Goal: Task Accomplishment & Management: Manage account settings

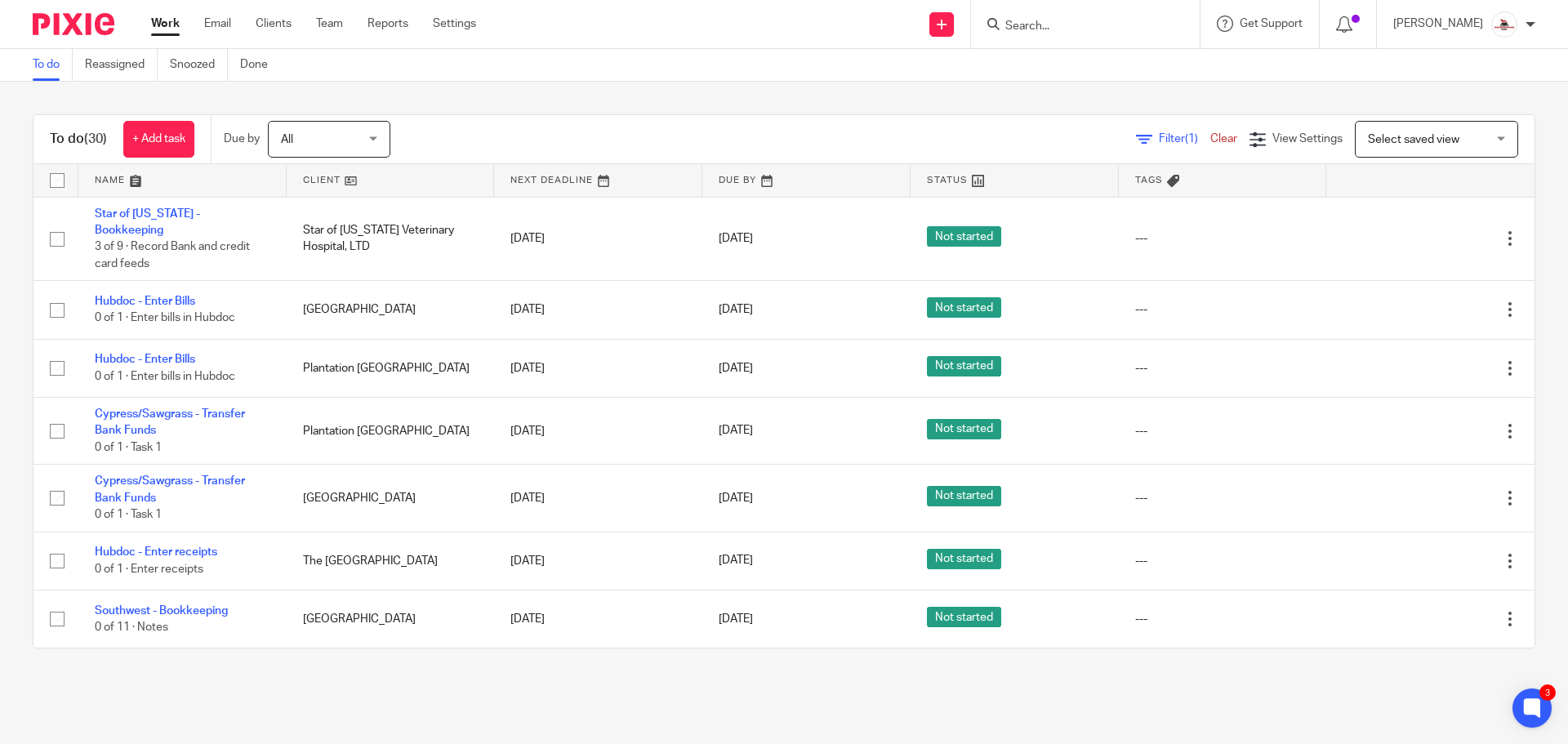
click at [310, 185] on link at bounding box center [391, 180] width 209 height 32
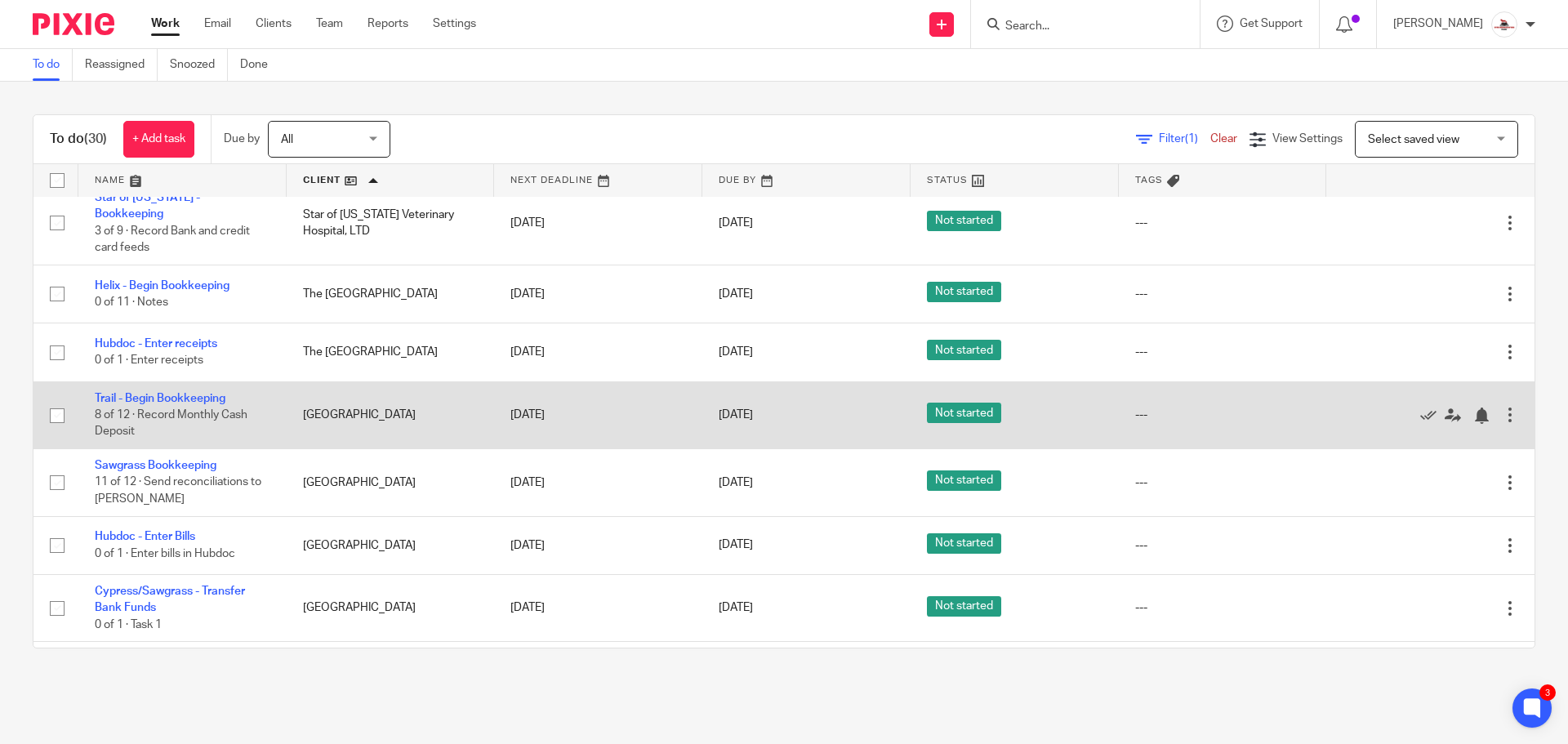
scroll to position [1589, 0]
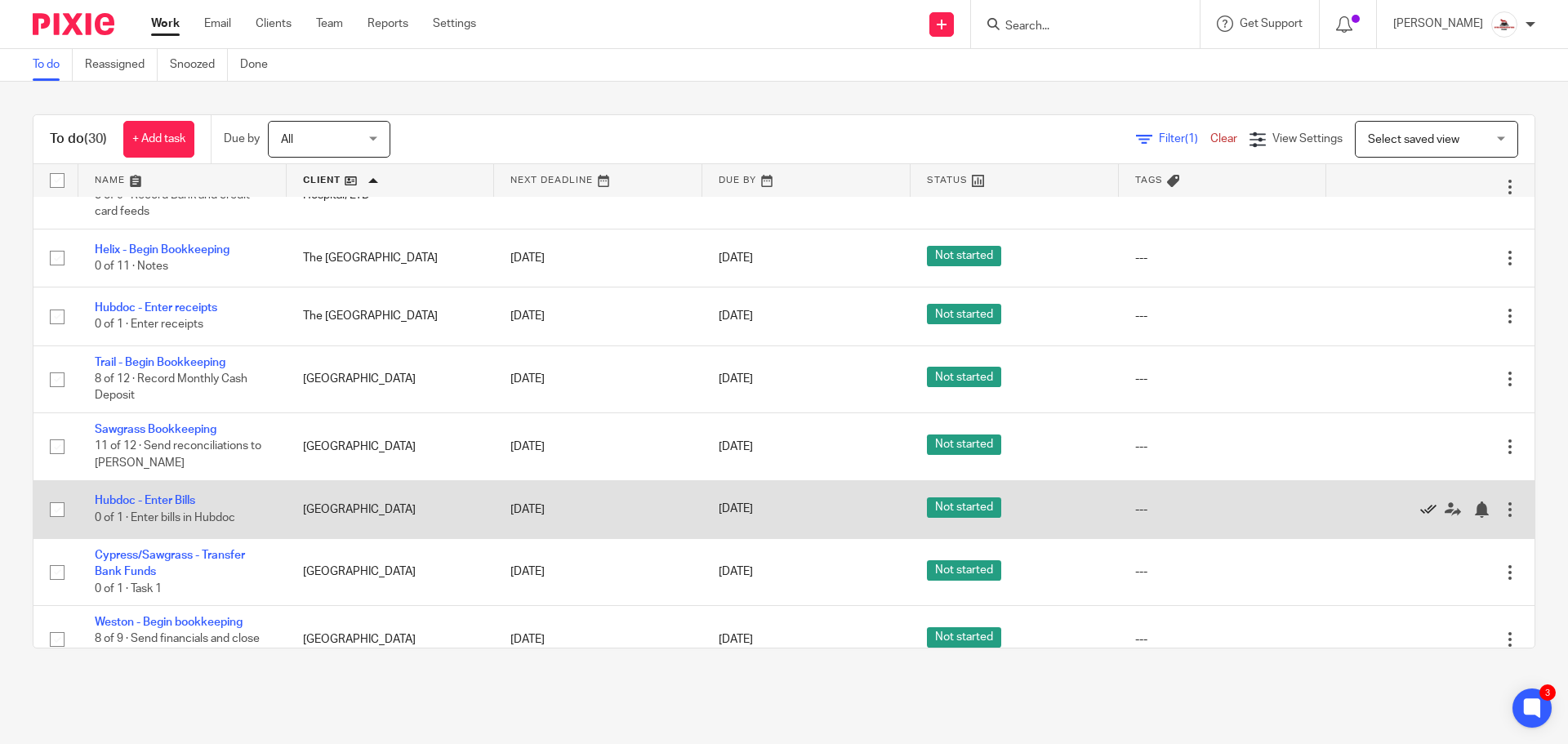
click at [1420, 501] on icon at bounding box center [1428, 510] width 17 height 17
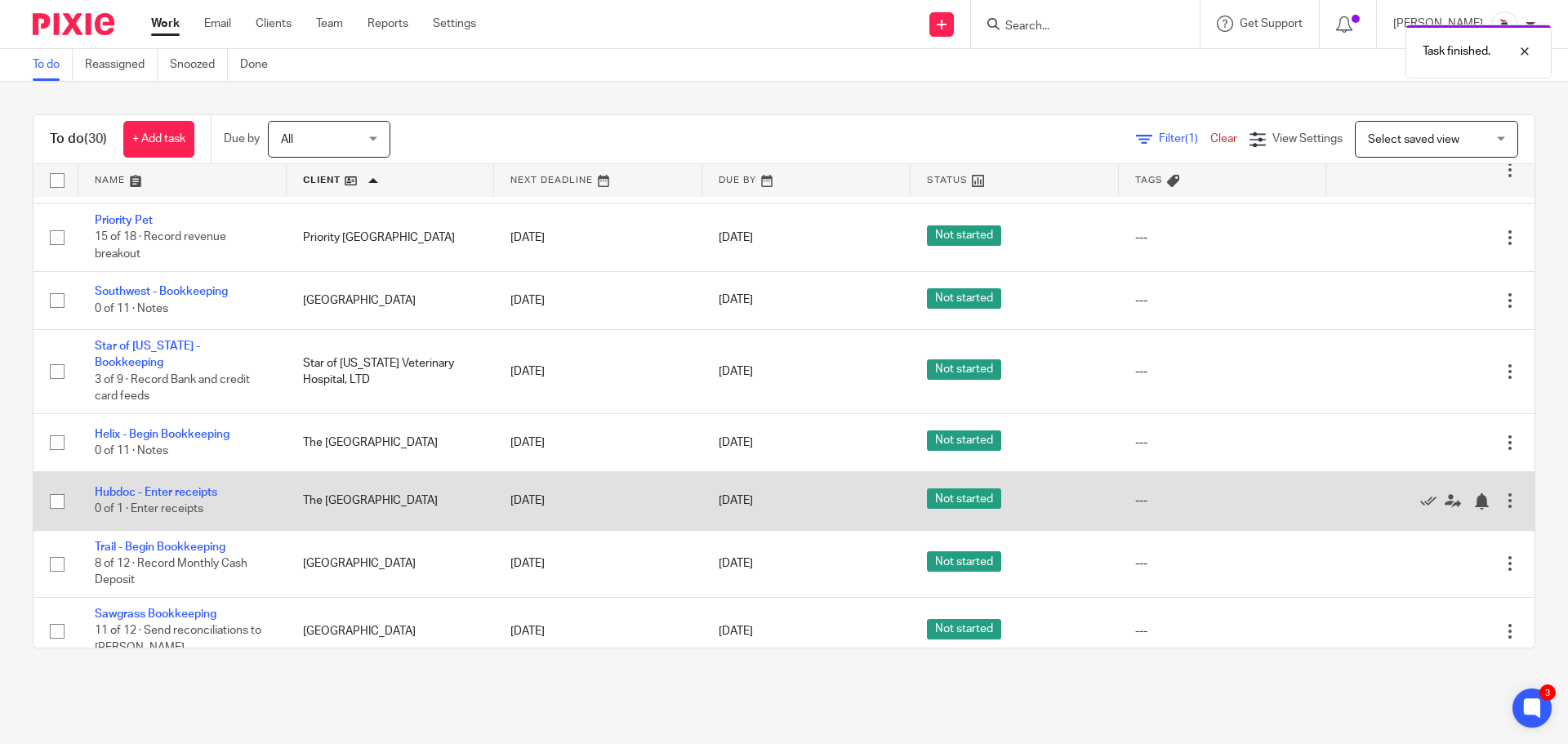
scroll to position [1367, 0]
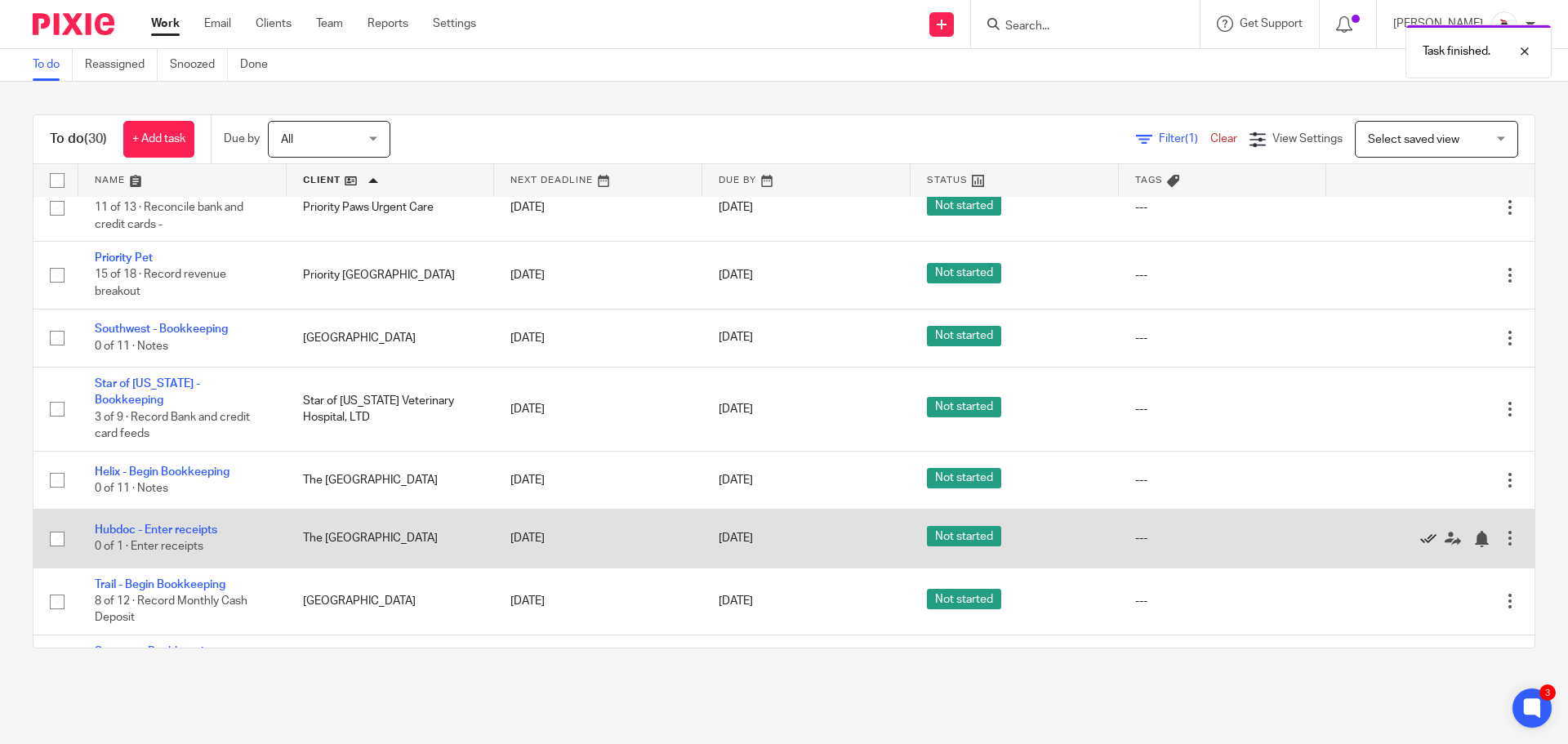
click at [1420, 531] on icon at bounding box center [1428, 540] width 17 height 17
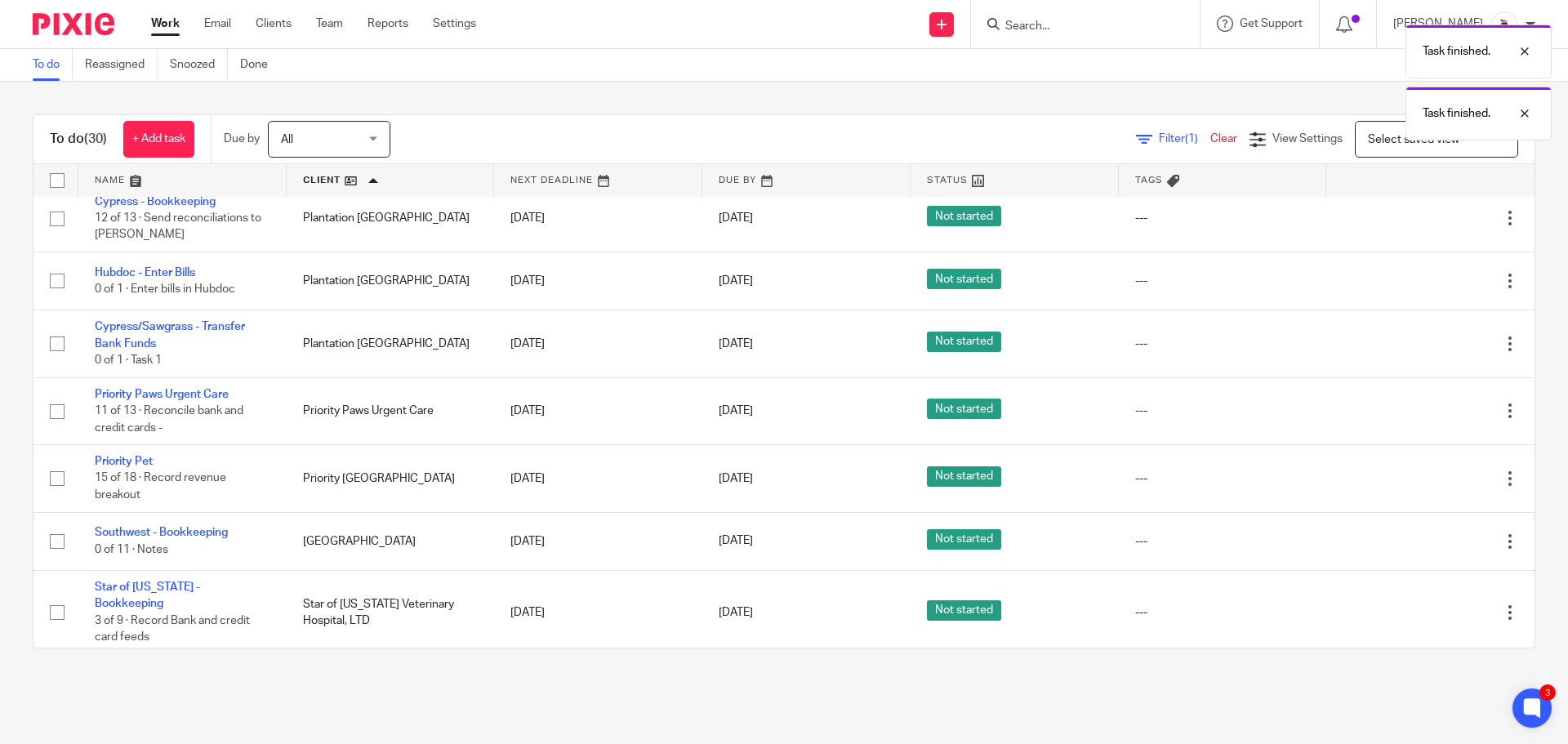
scroll to position [1122, 0]
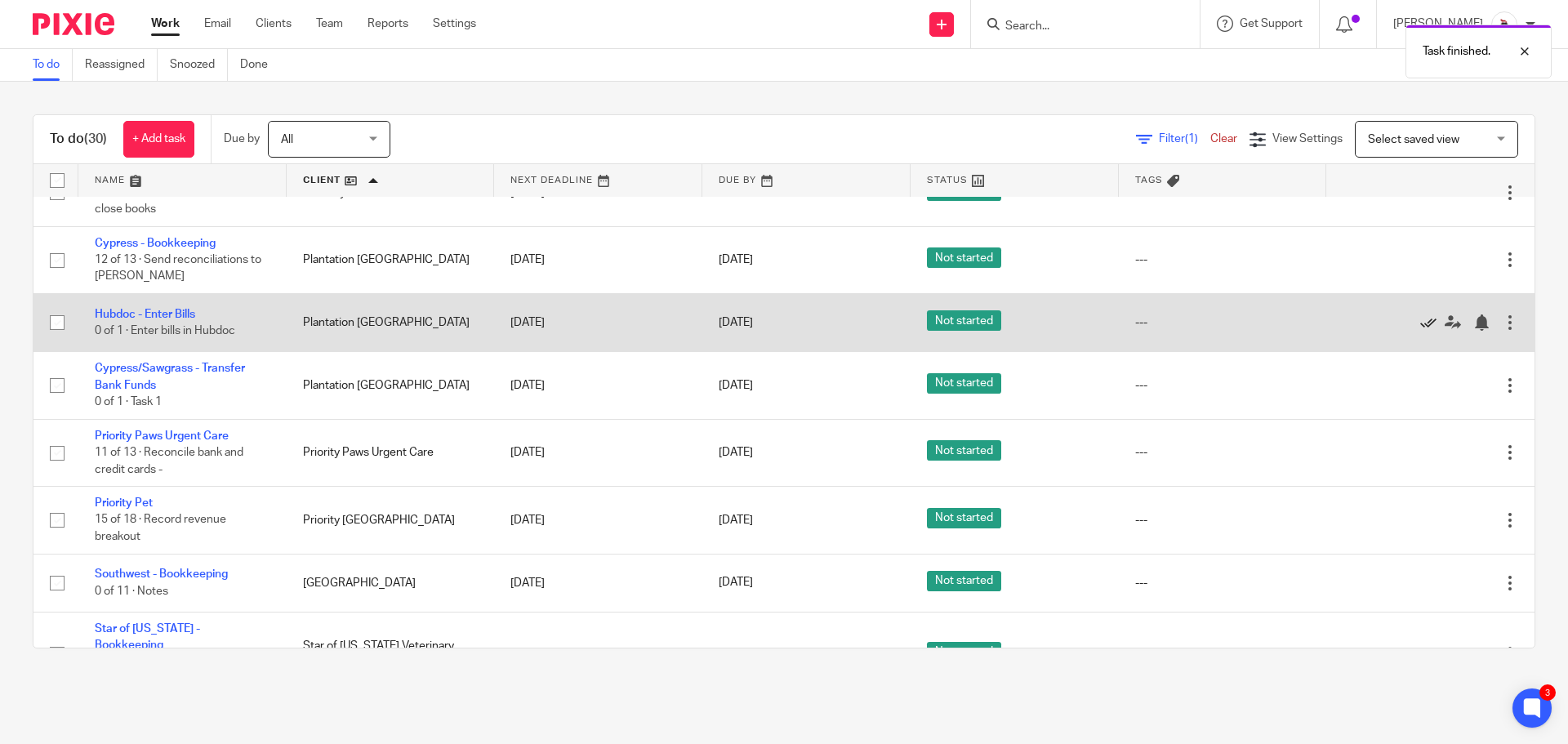
click at [1420, 314] on icon at bounding box center [1428, 323] width 17 height 17
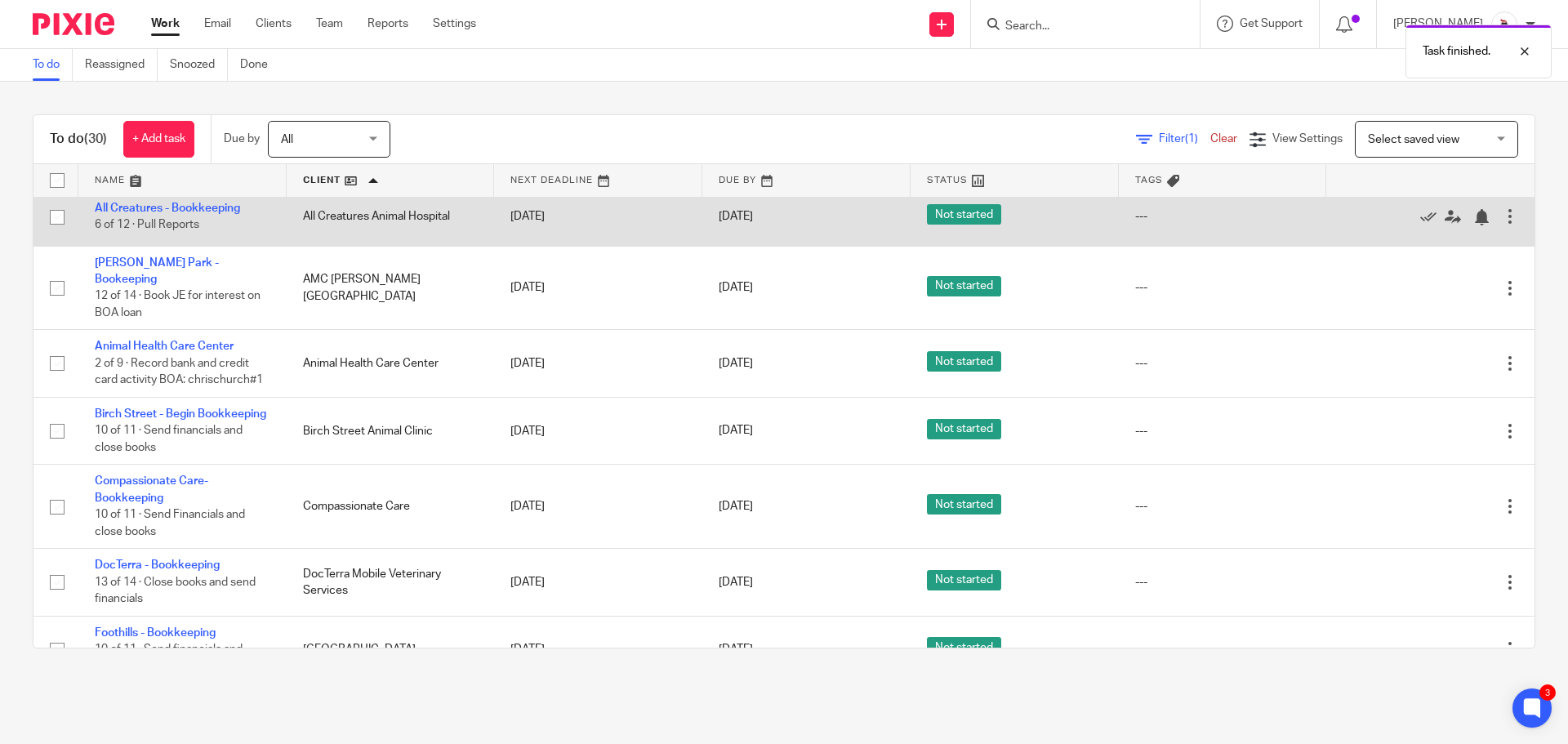
scroll to position [61, 0]
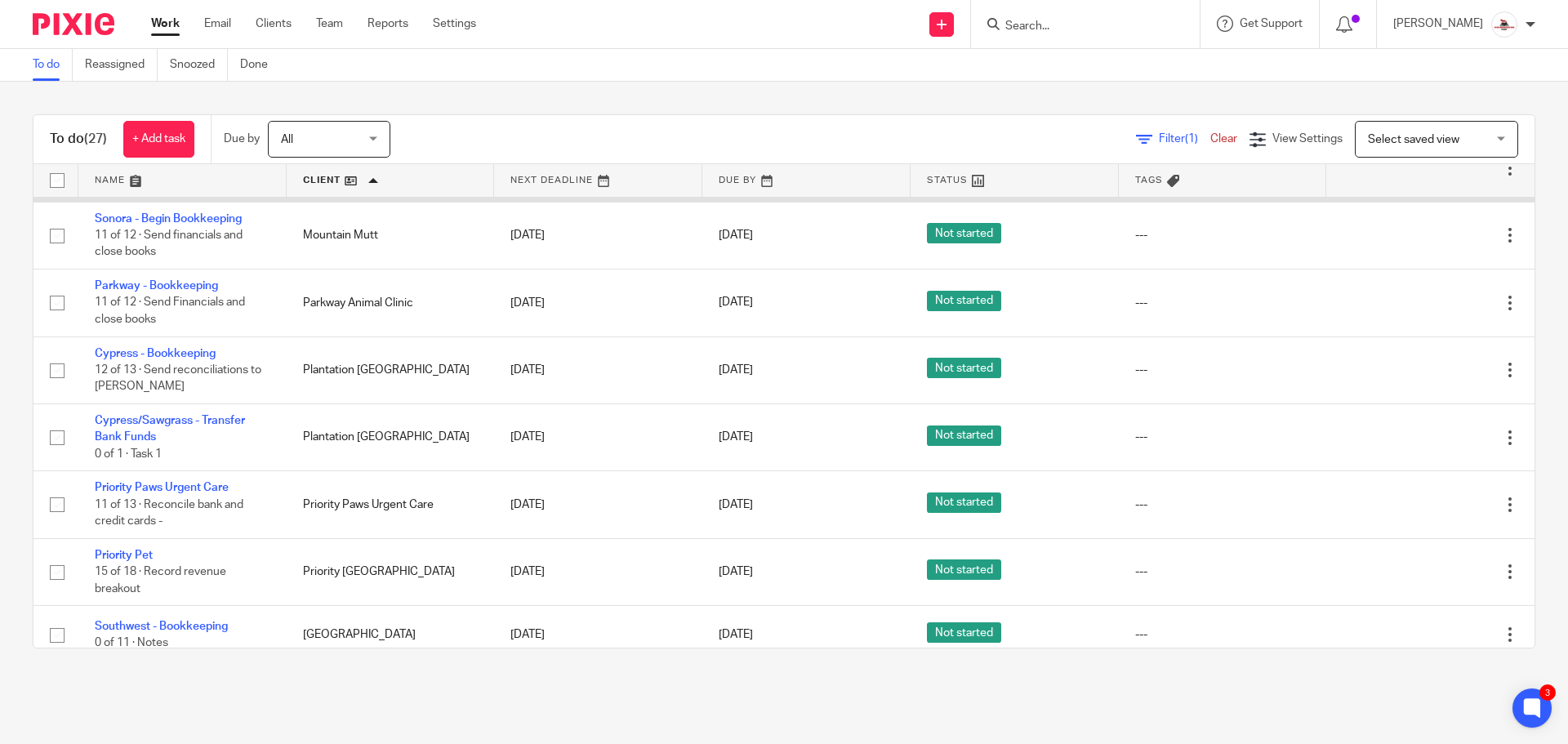
scroll to position [1062, 0]
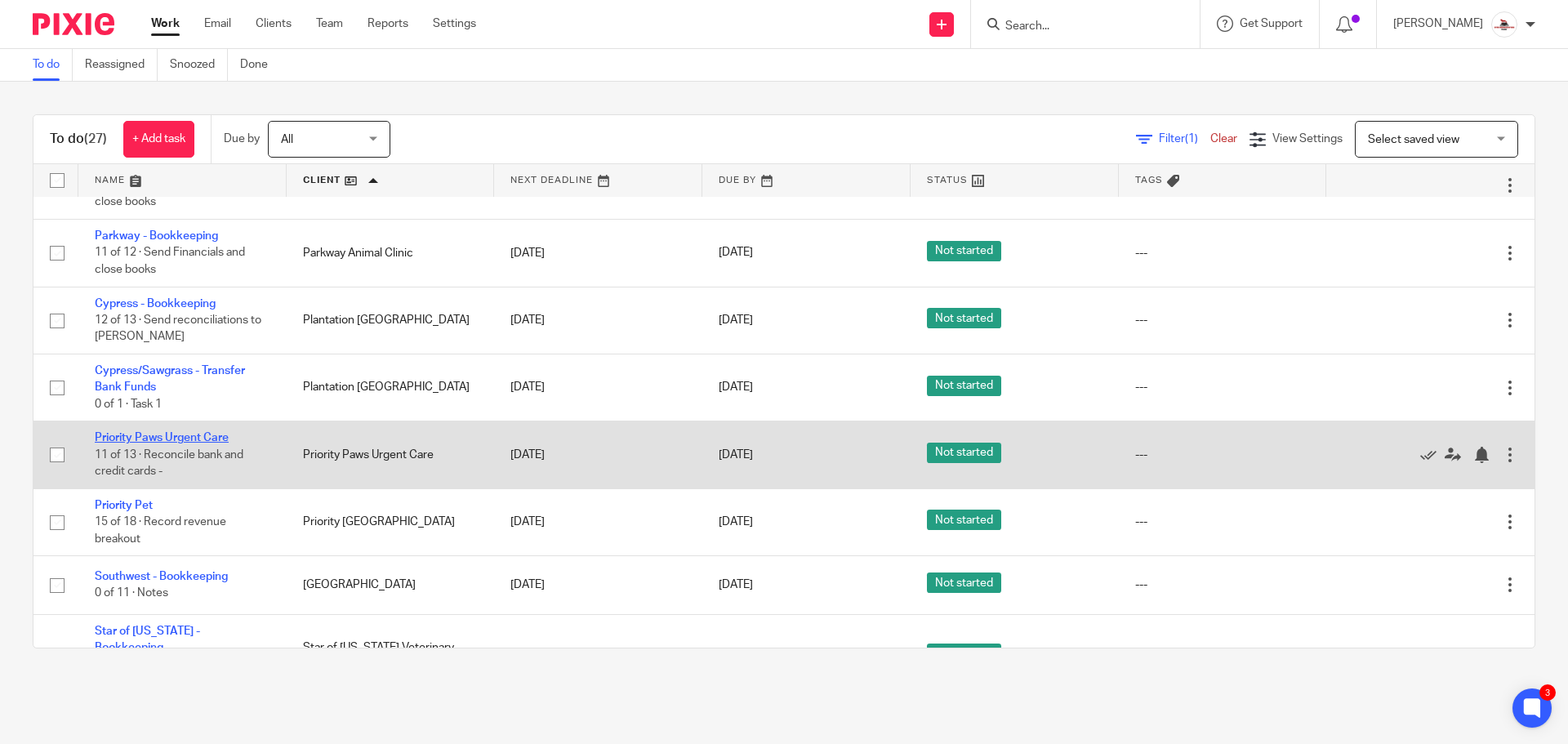
click at [205, 432] on link "Priority Paws Urgent Care" at bounding box center [161, 438] width 134 height 12
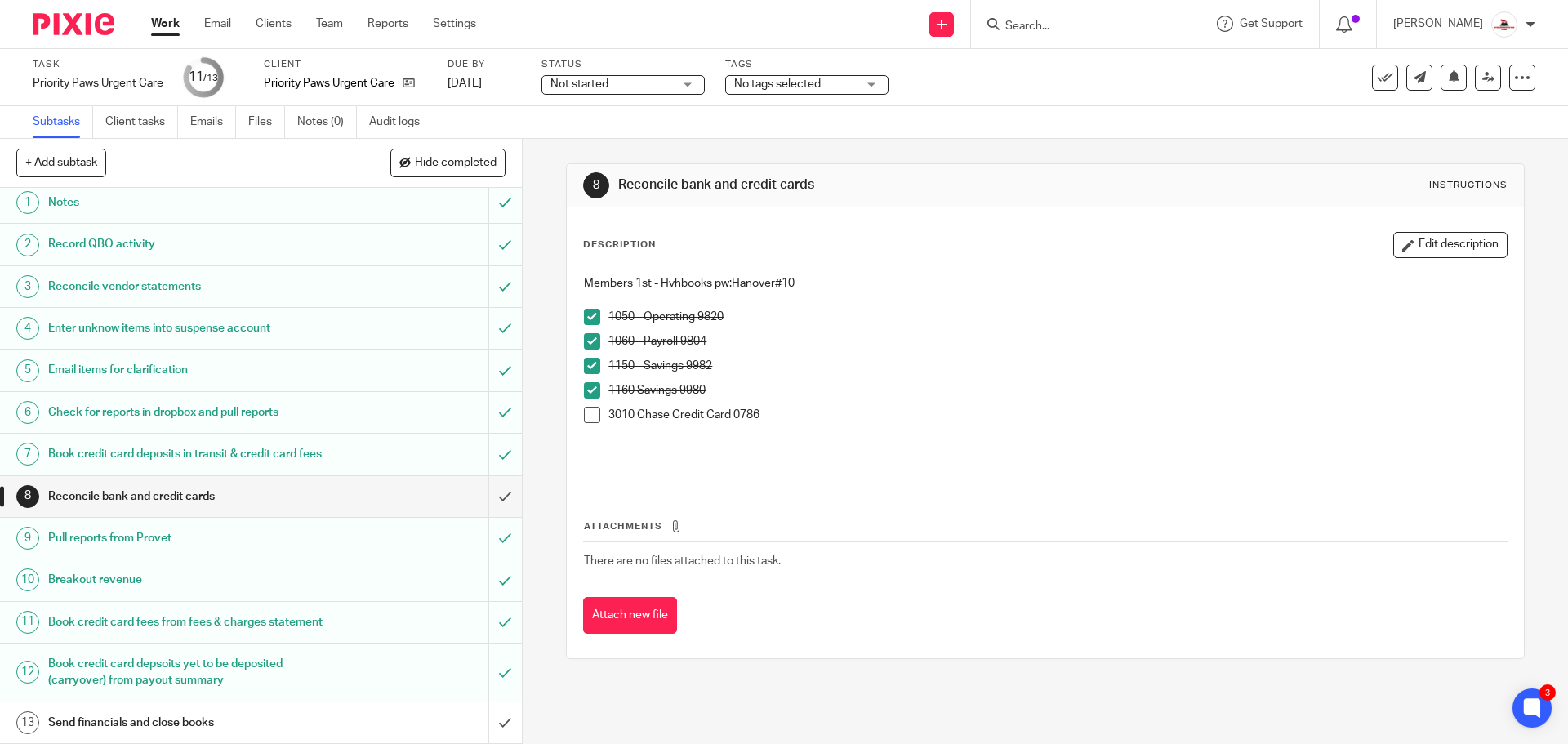
scroll to position [39, 0]
click at [584, 416] on span at bounding box center [592, 415] width 17 height 17
click at [481, 482] on input "submit" at bounding box center [261, 496] width 522 height 41
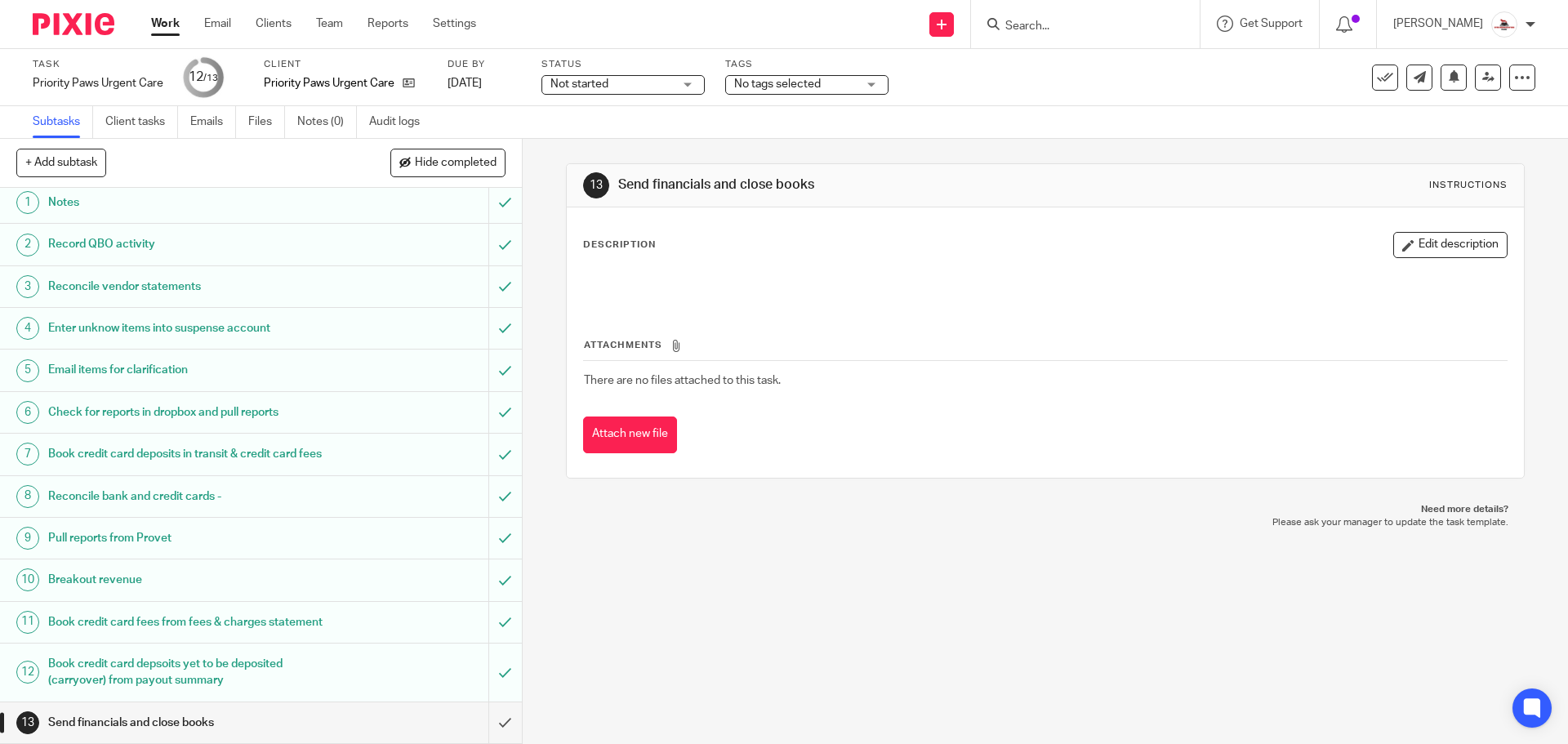
scroll to position [39, 0]
click at [160, 14] on div "Work Email Clients Team Reports Settings Work Email Clients Team Reports Settin…" at bounding box center [318, 24] width 366 height 48
click at [162, 21] on link "Work" at bounding box center [165, 24] width 28 height 17
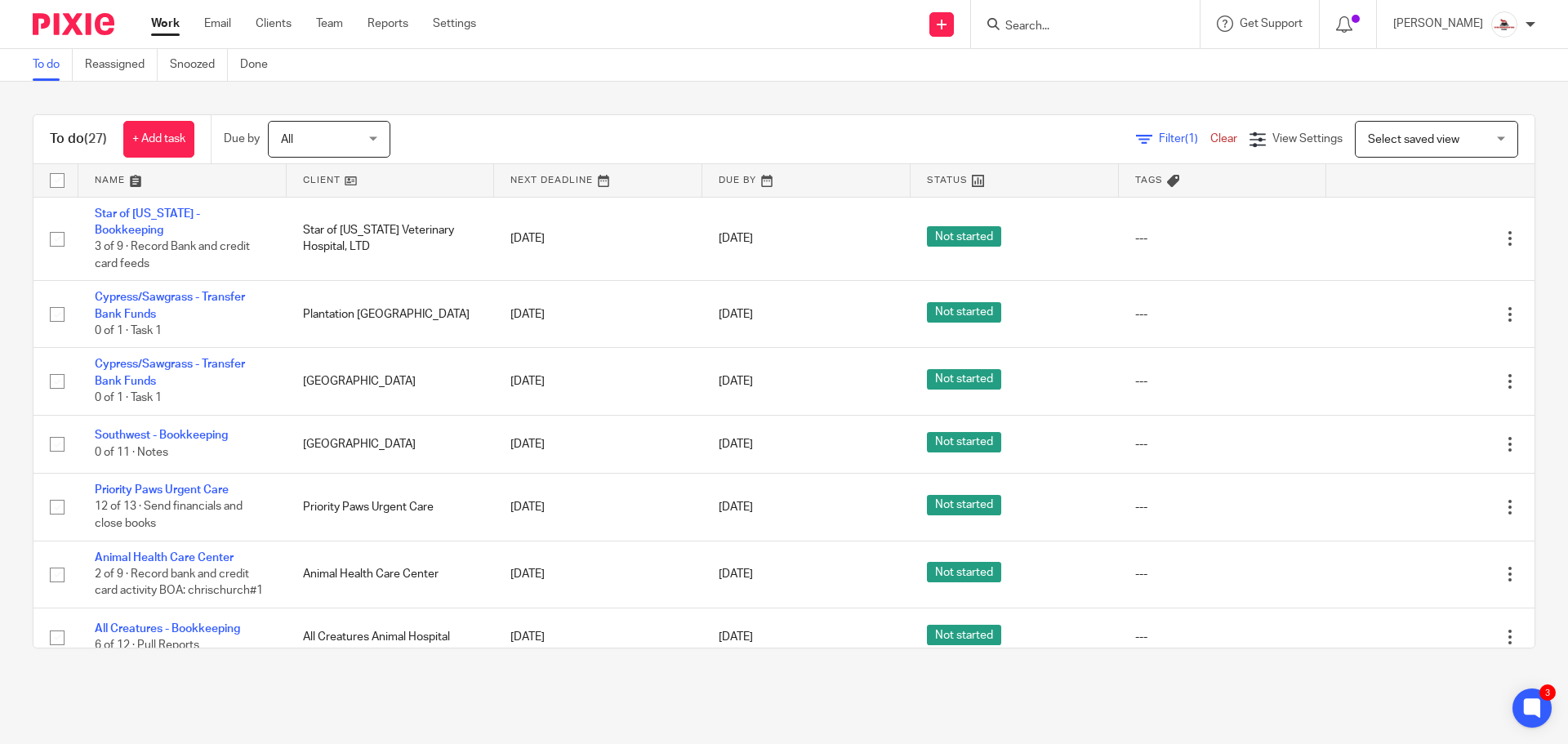
click at [318, 170] on link at bounding box center [391, 180] width 209 height 32
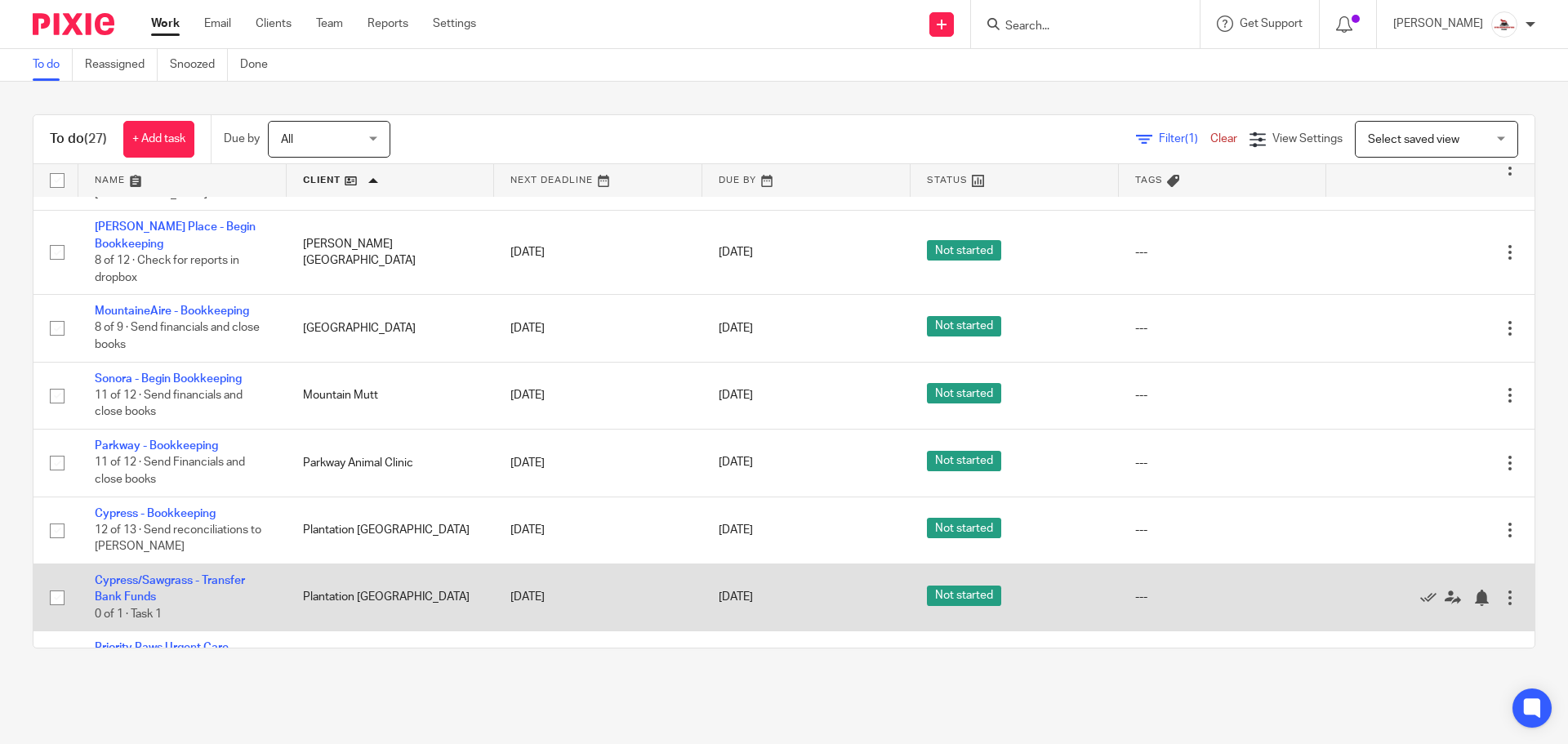
scroll to position [1062, 0]
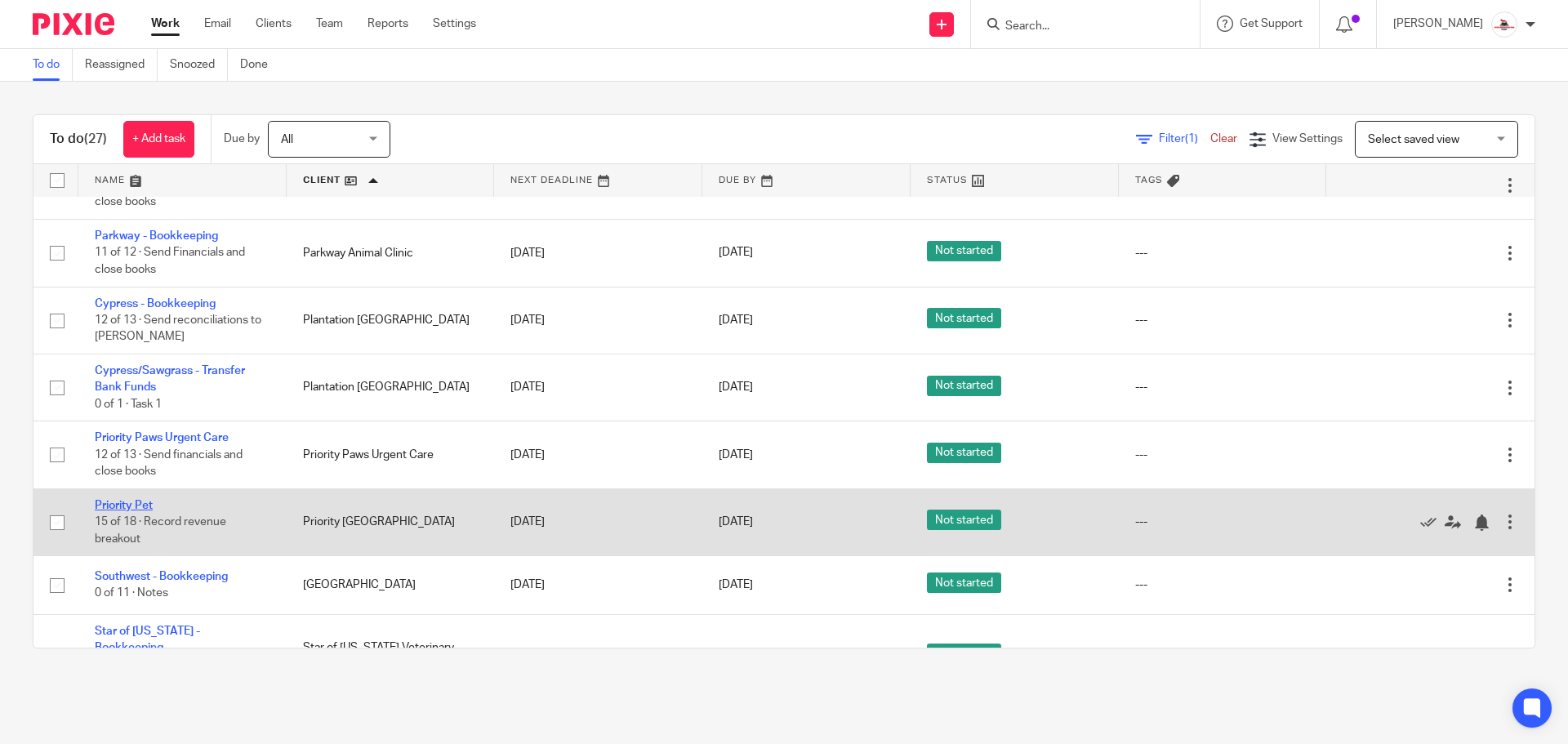
click at [121, 500] on link "Priority Pet" at bounding box center [124, 505] width 58 height 12
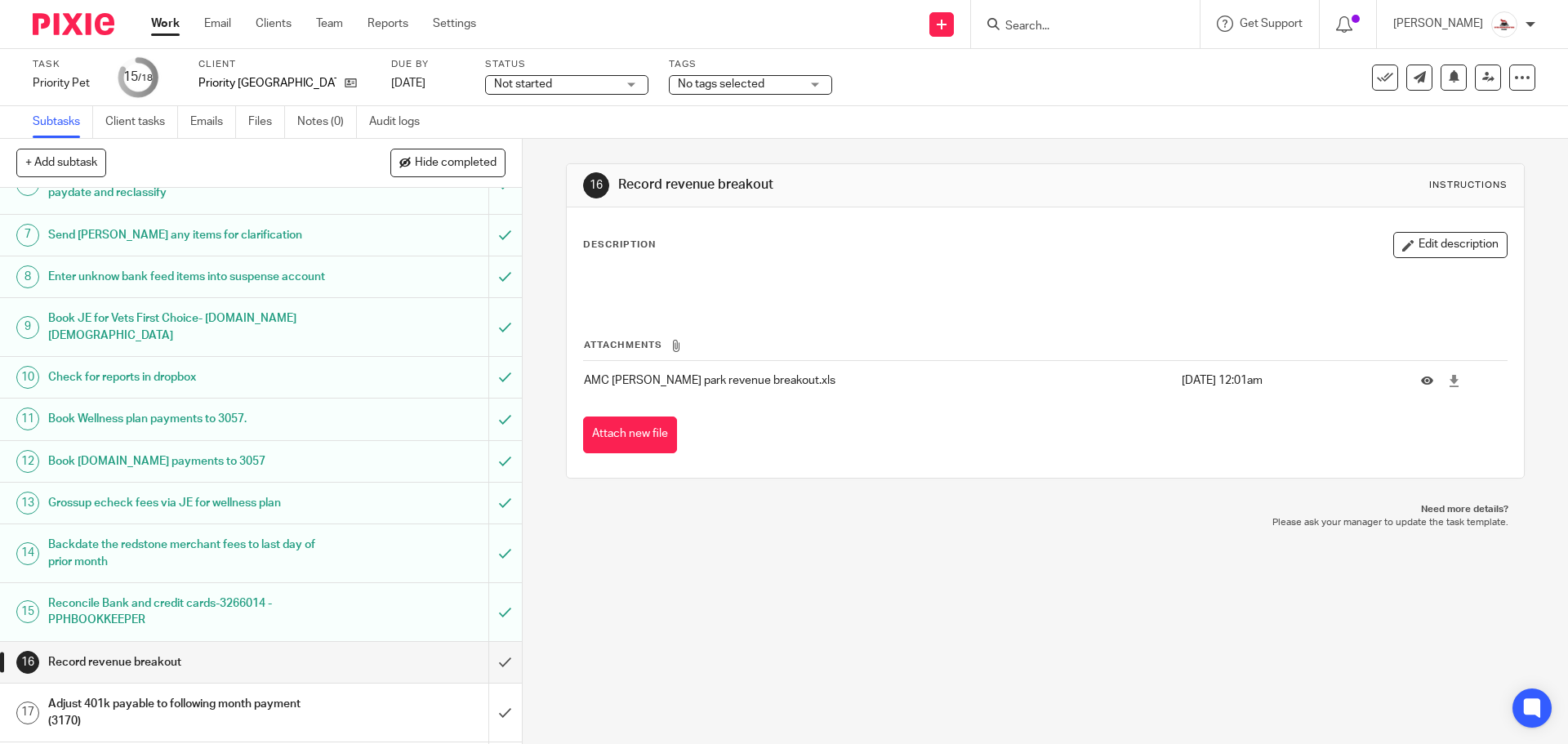
scroll to position [282, 0]
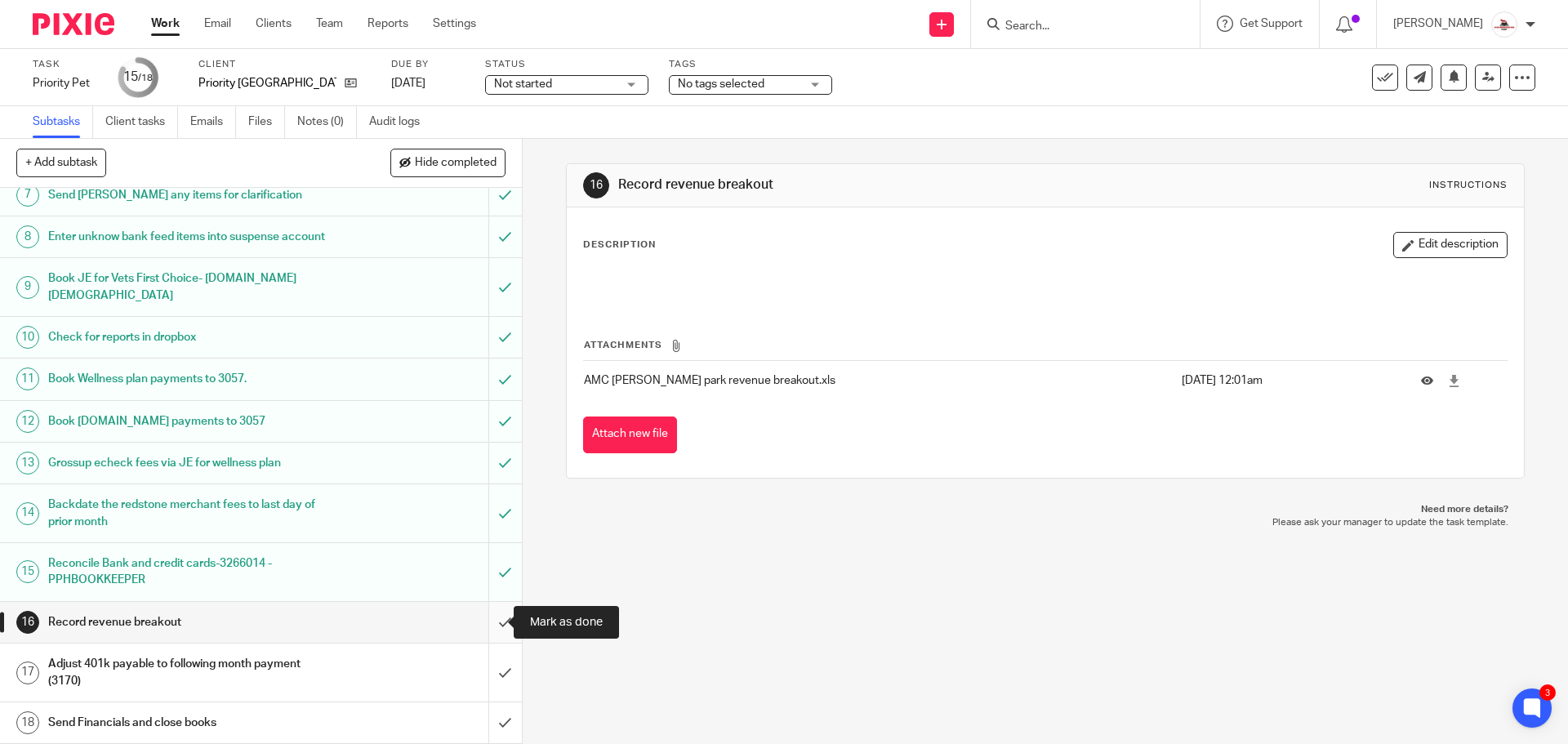
click at [489, 619] on input "submit" at bounding box center [261, 622] width 522 height 41
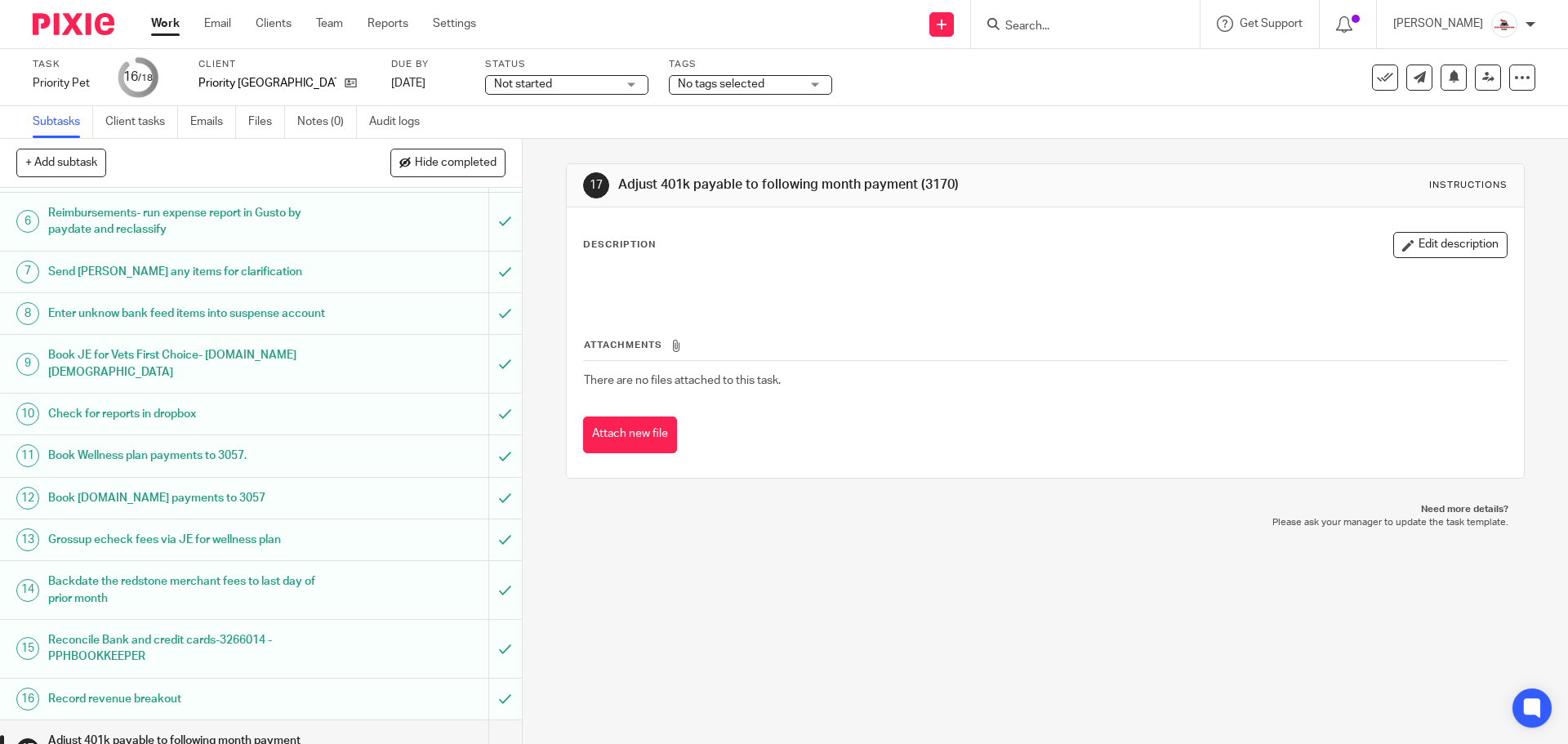
scroll to position [282, 0]
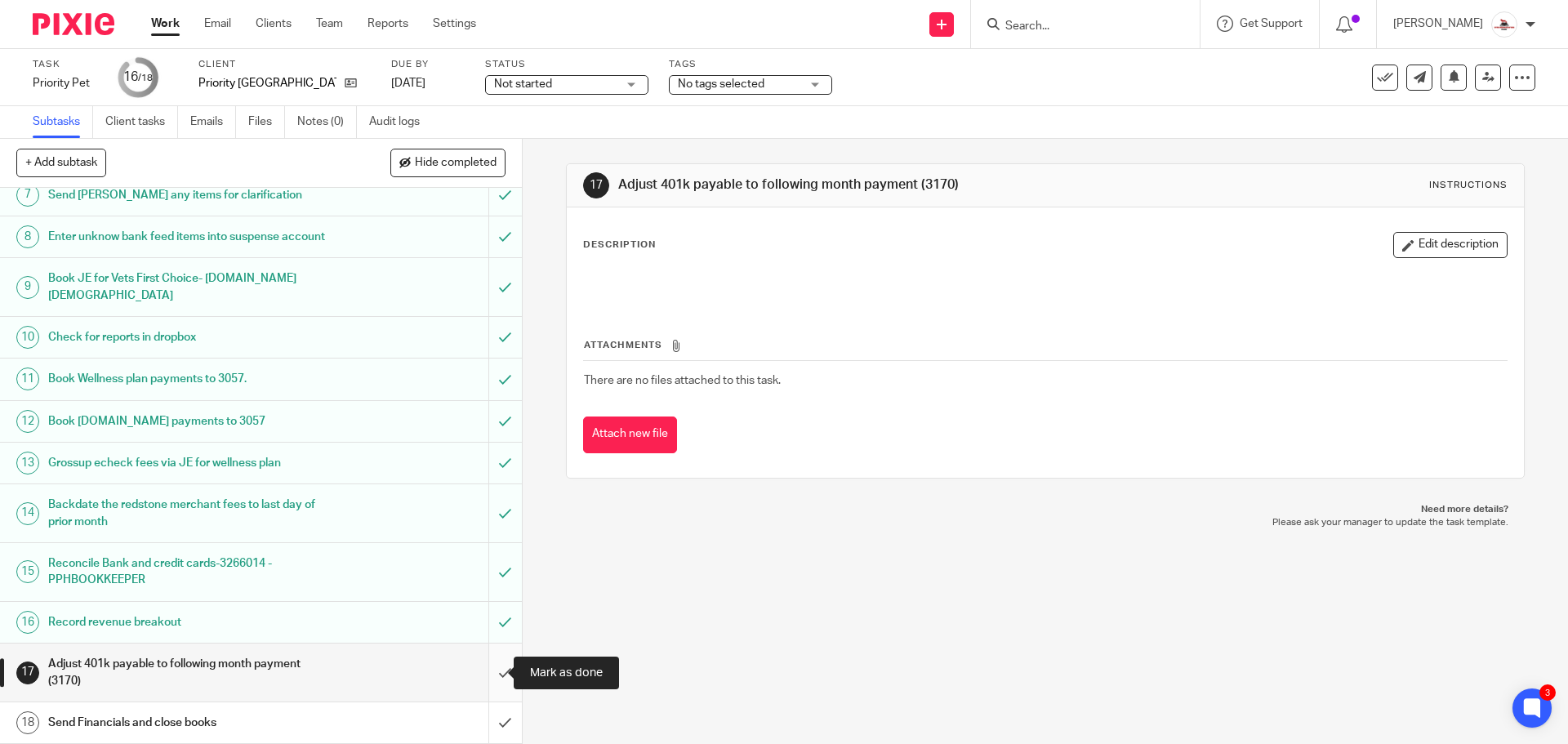
click at [493, 672] on input "submit" at bounding box center [261, 673] width 522 height 58
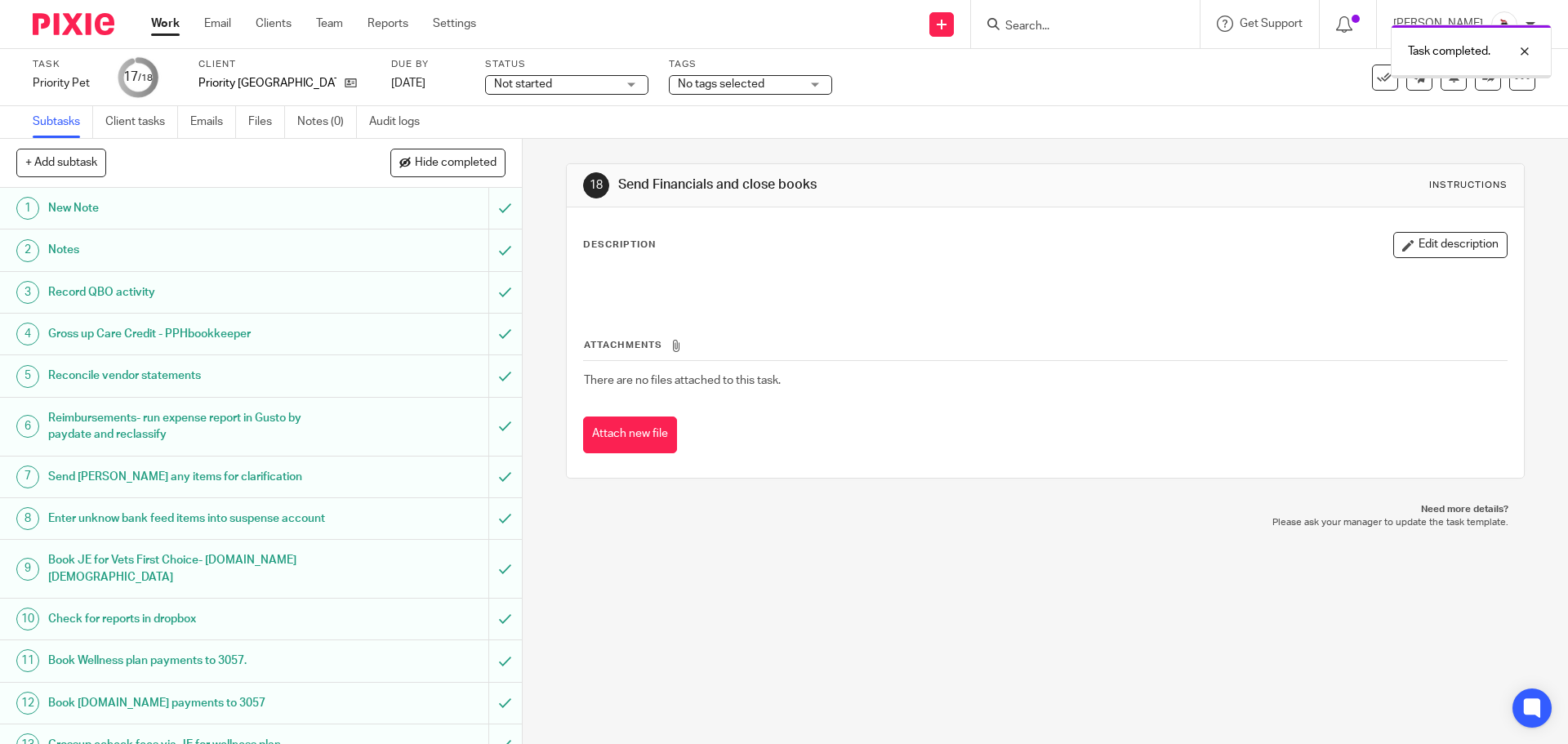
click at [165, 22] on link "Work" at bounding box center [165, 24] width 28 height 17
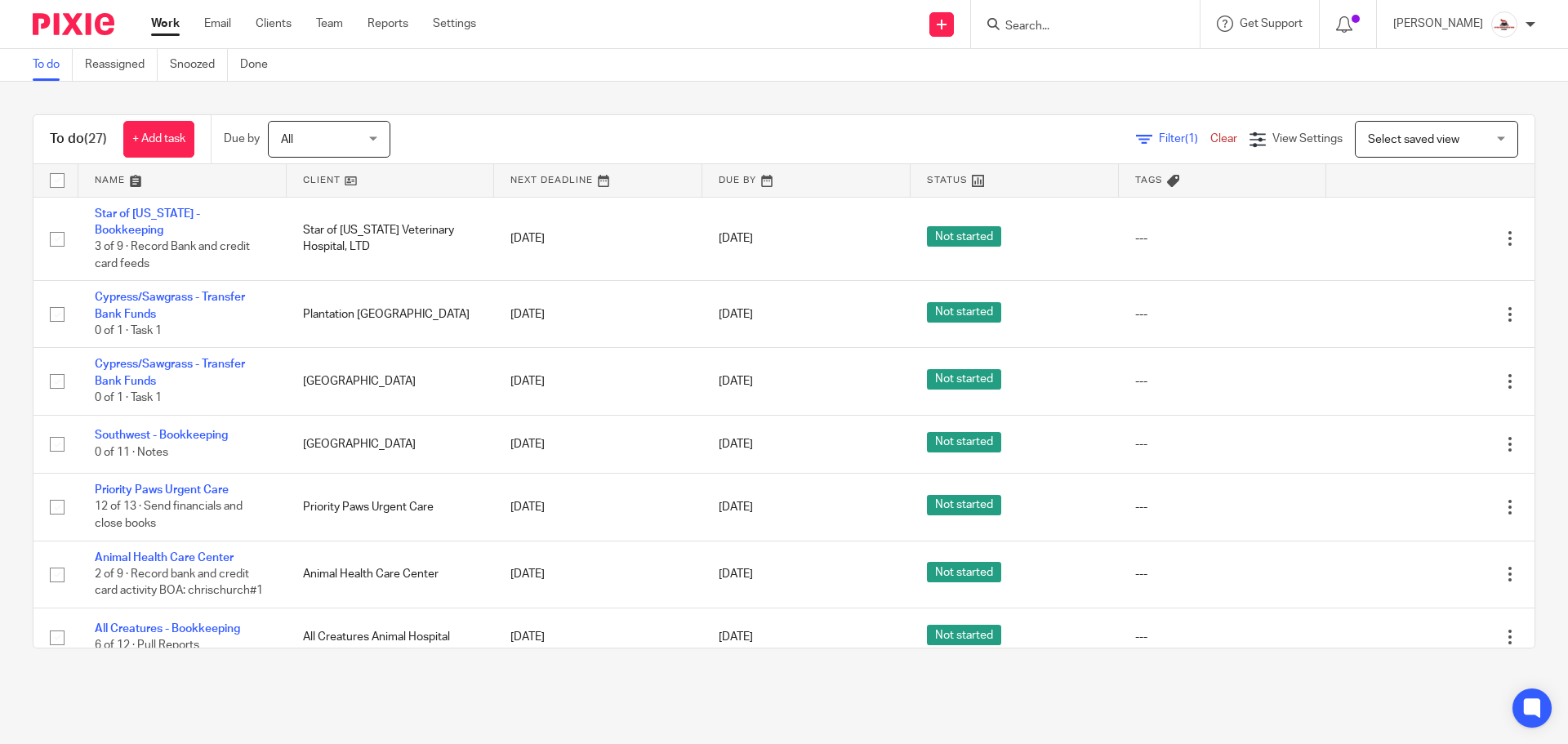
click at [315, 177] on link at bounding box center [391, 180] width 209 height 32
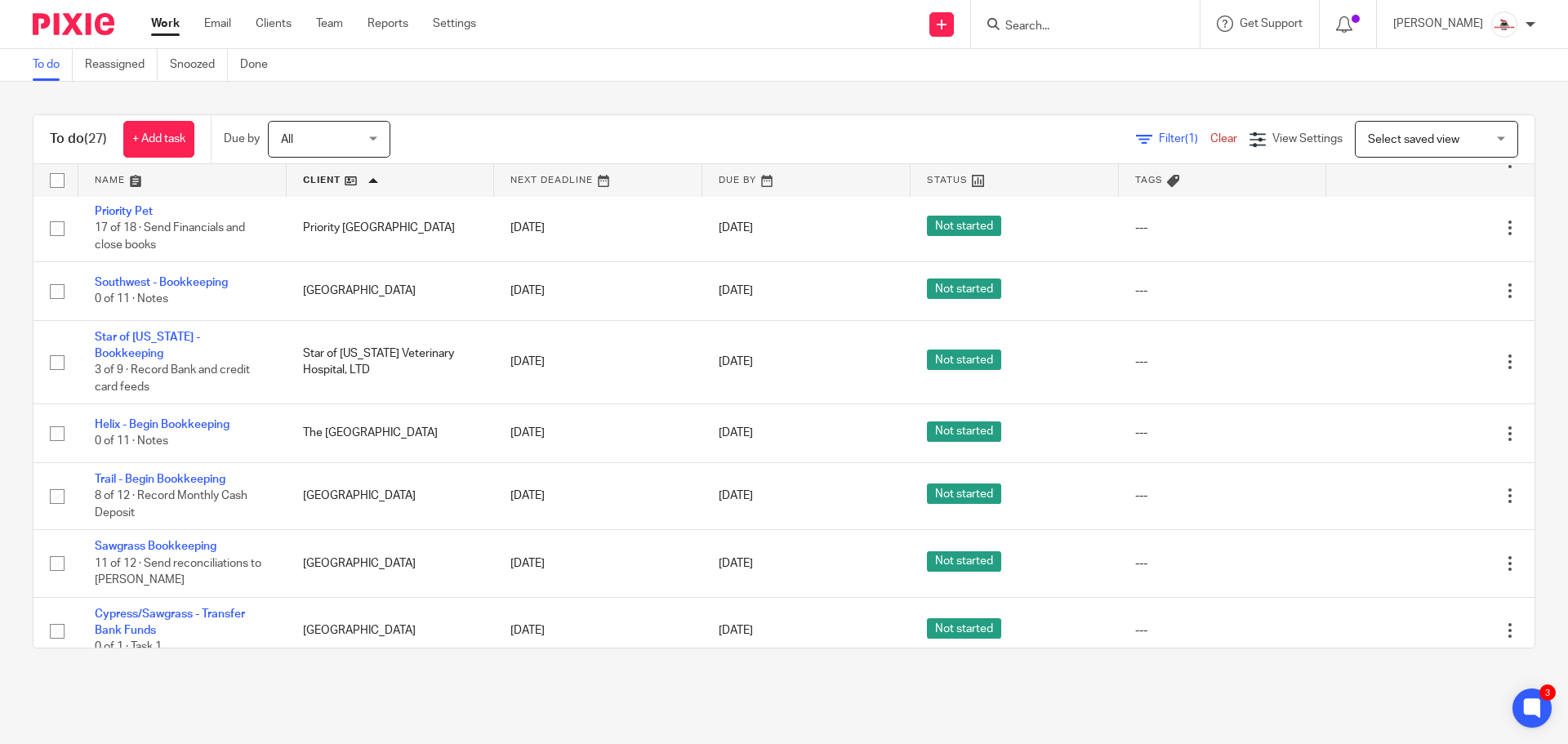
scroll to position [1414, 0]
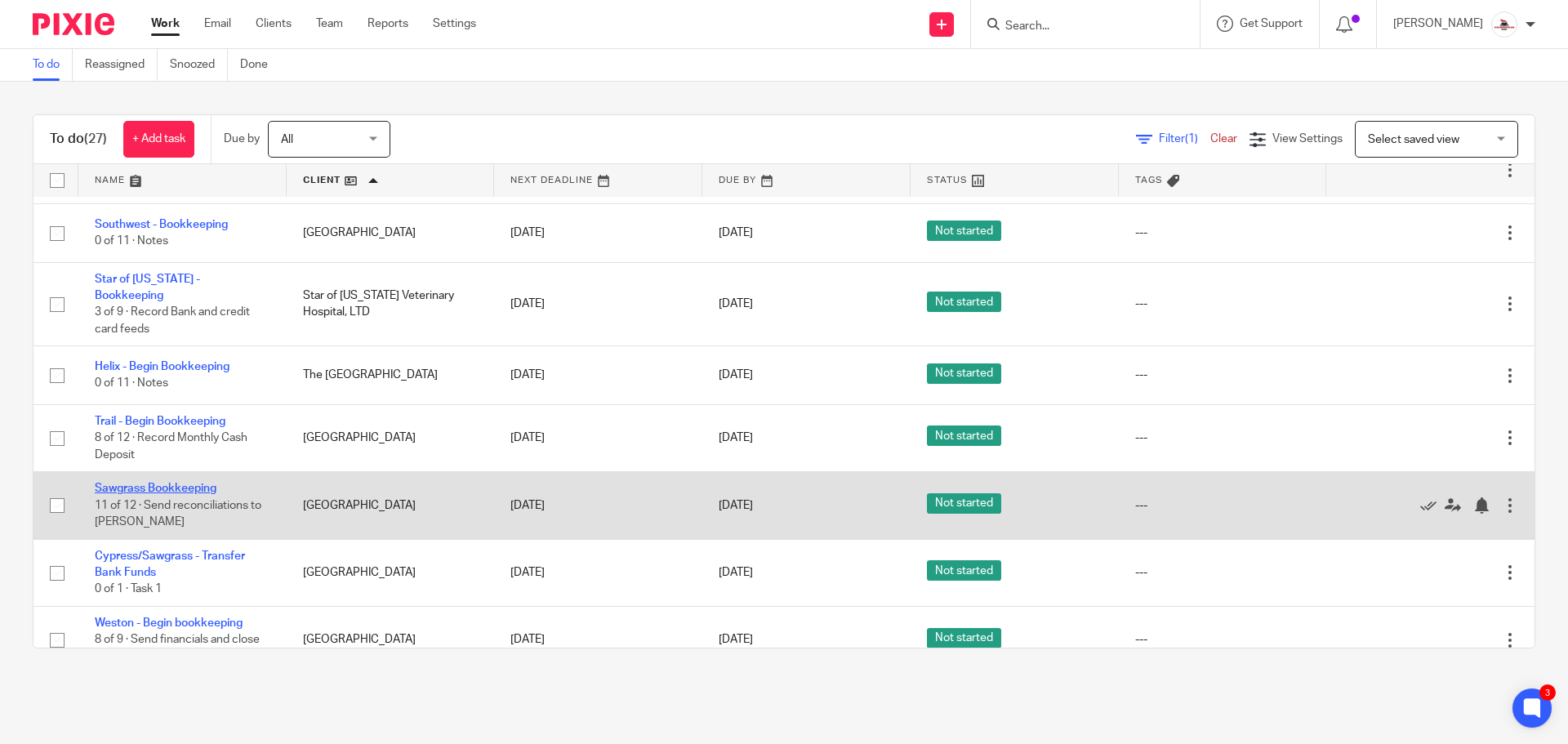
click at [190, 483] on link "Sawgrass Bookkeeping" at bounding box center [155, 489] width 121 height 12
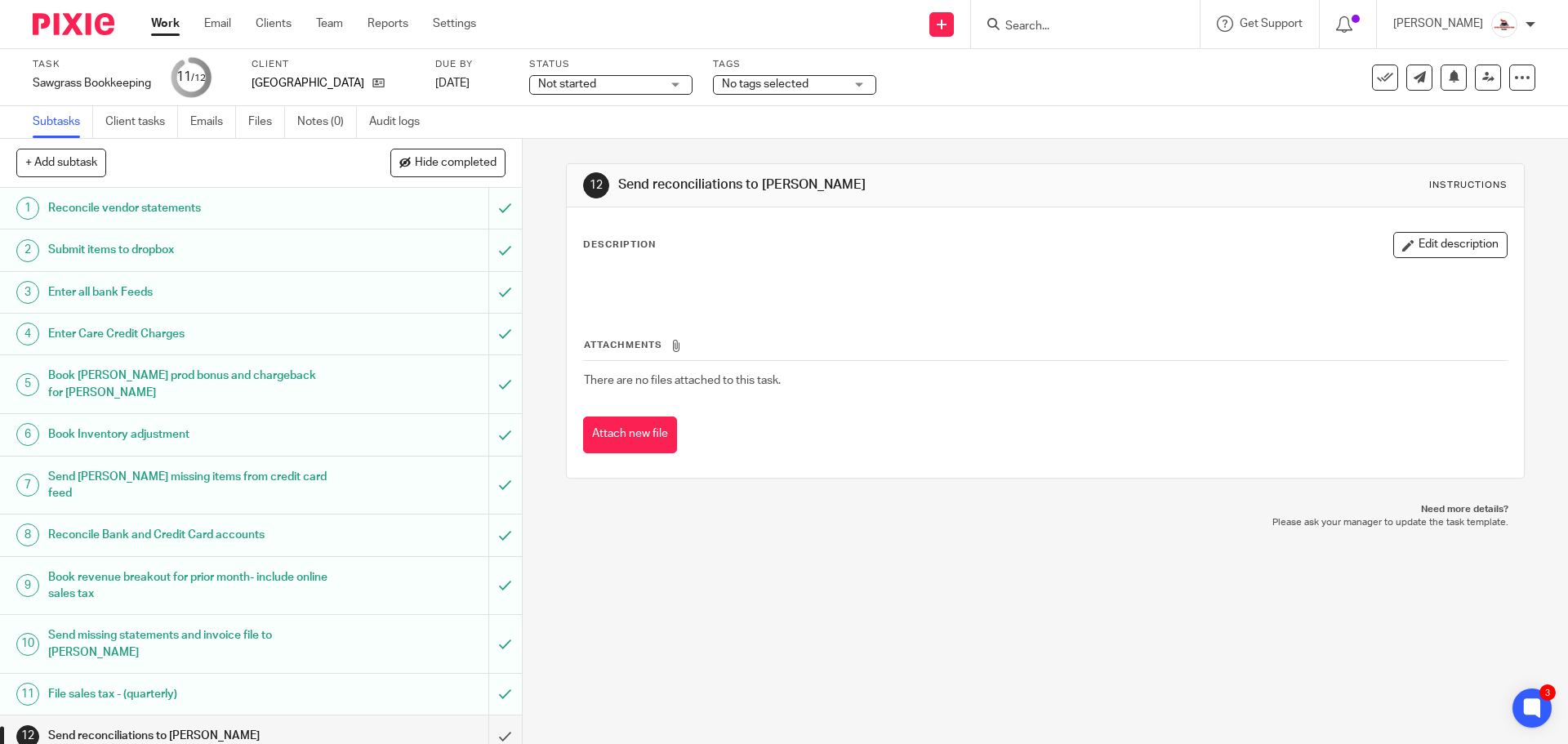
click at [161, 22] on link "Work" at bounding box center [165, 24] width 28 height 17
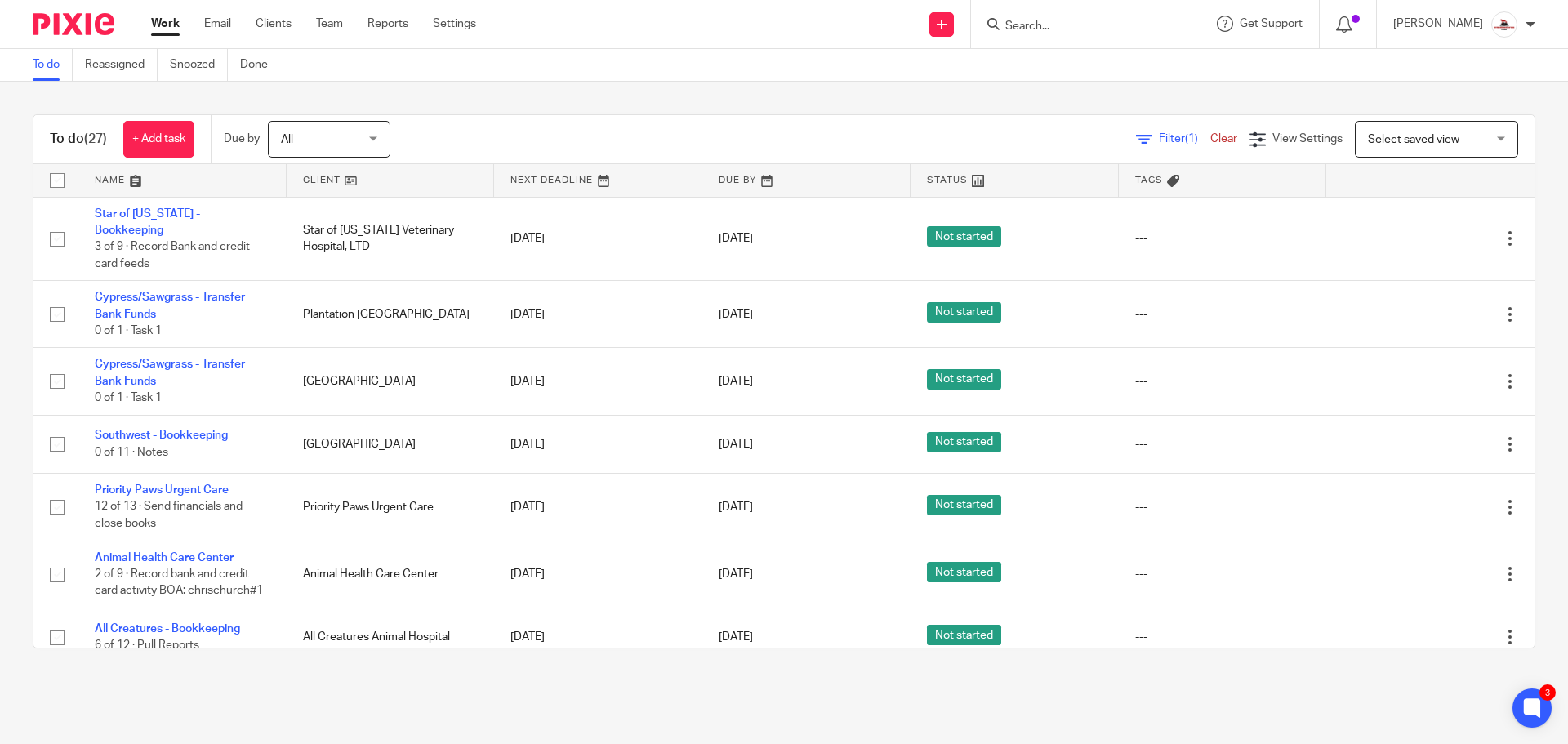
click at [316, 178] on link at bounding box center [391, 180] width 209 height 32
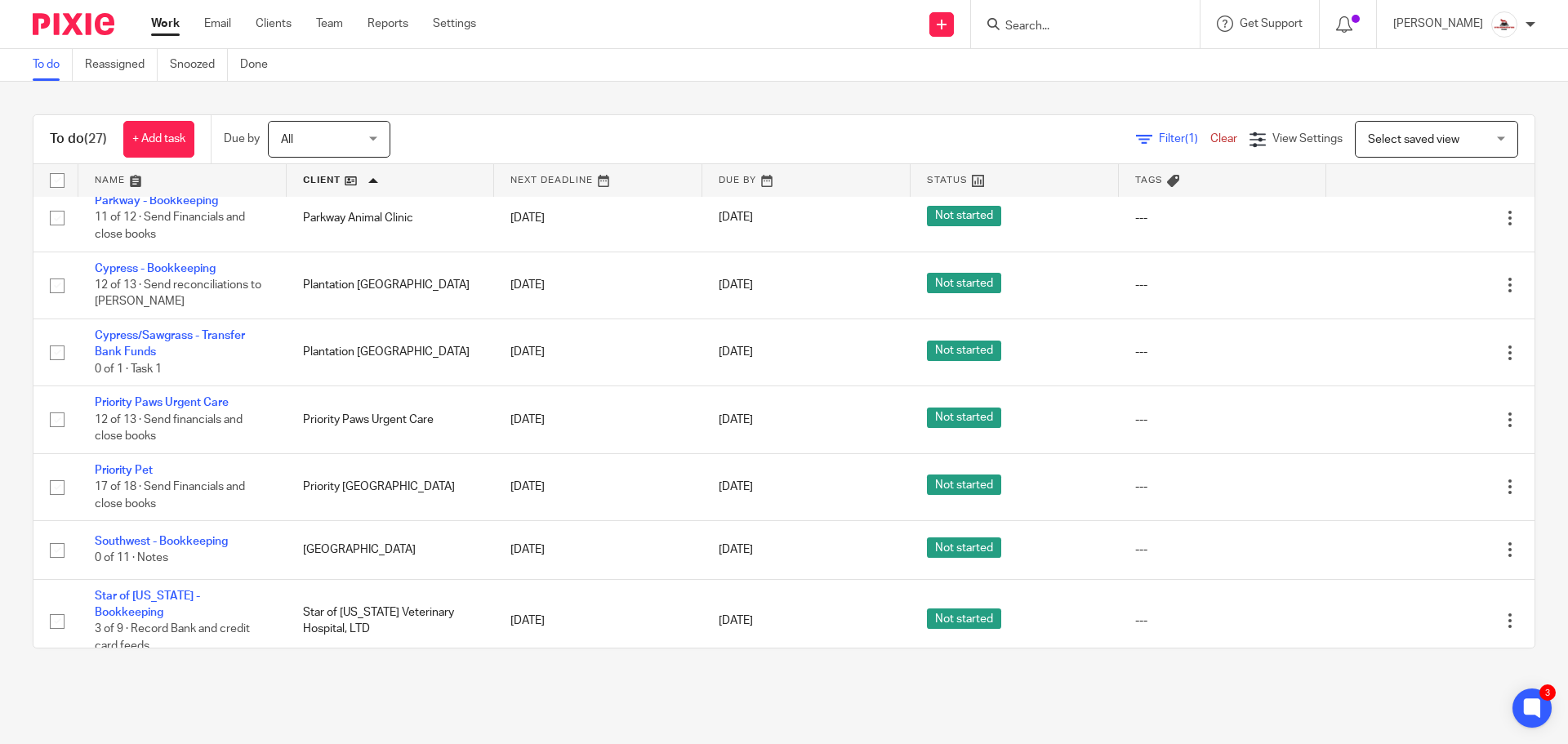
scroll to position [1143, 0]
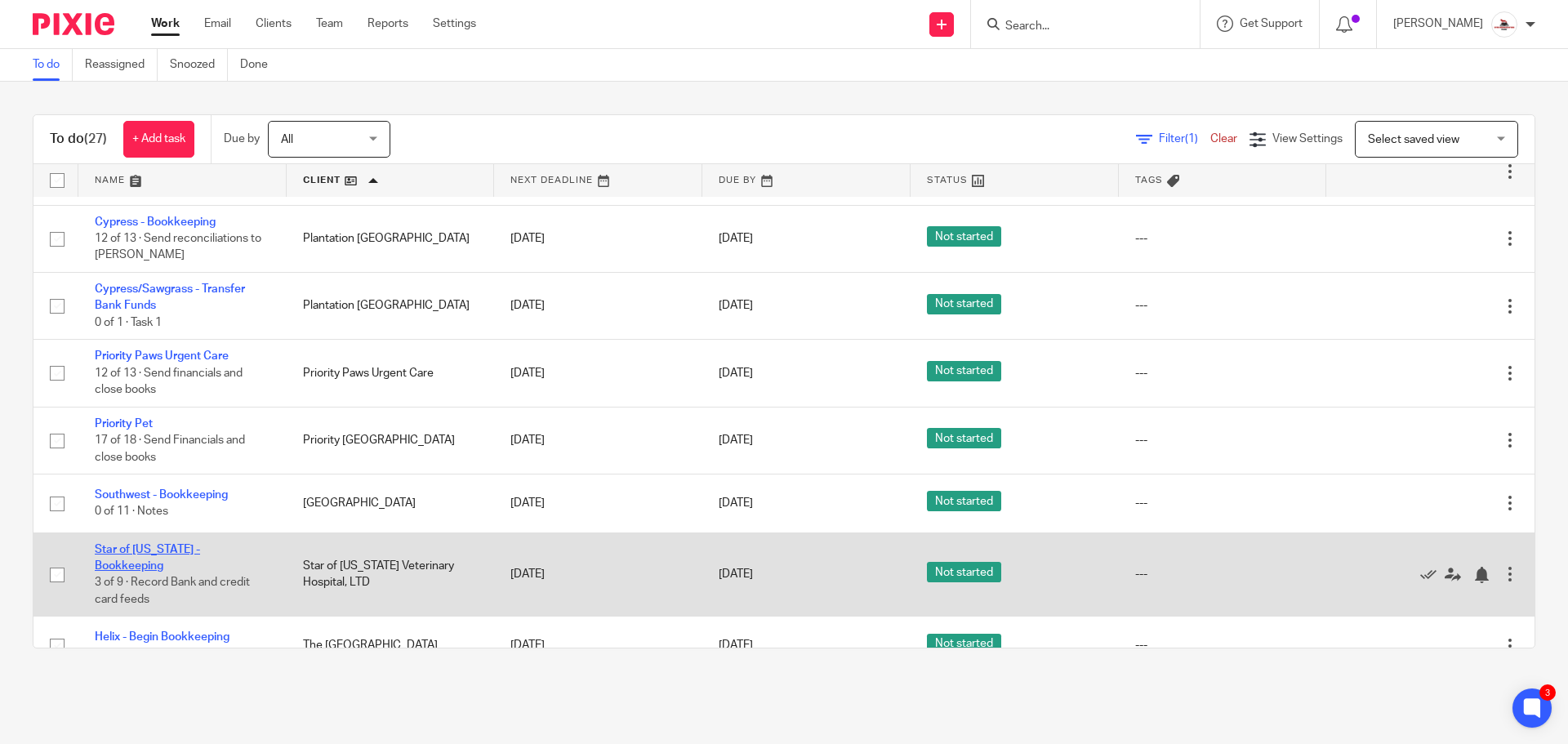
click at [196, 544] on link "Star of [US_STATE] - Bookkeeping" at bounding box center [147, 557] width 106 height 27
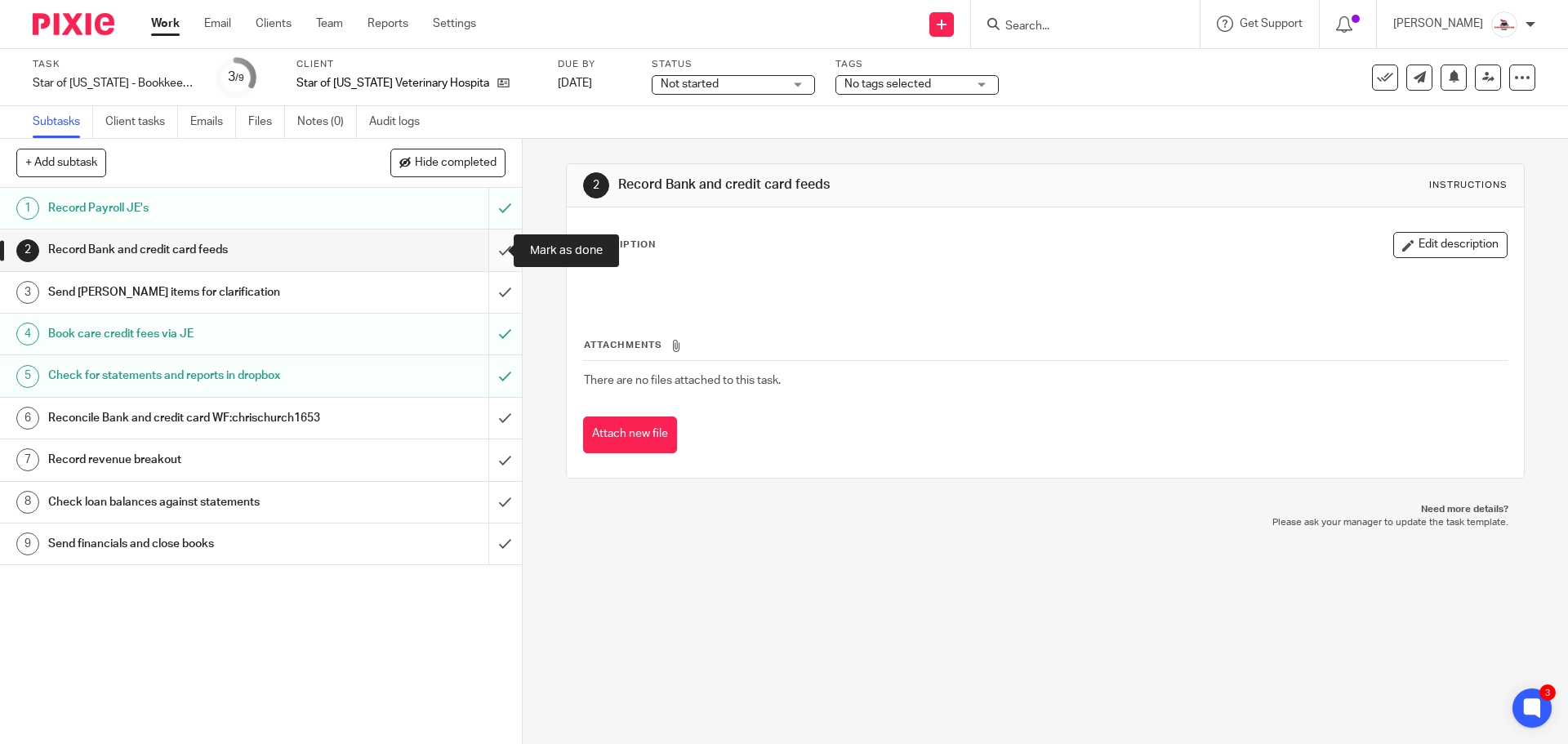
click at [481, 258] on input "submit" at bounding box center [261, 249] width 522 height 41
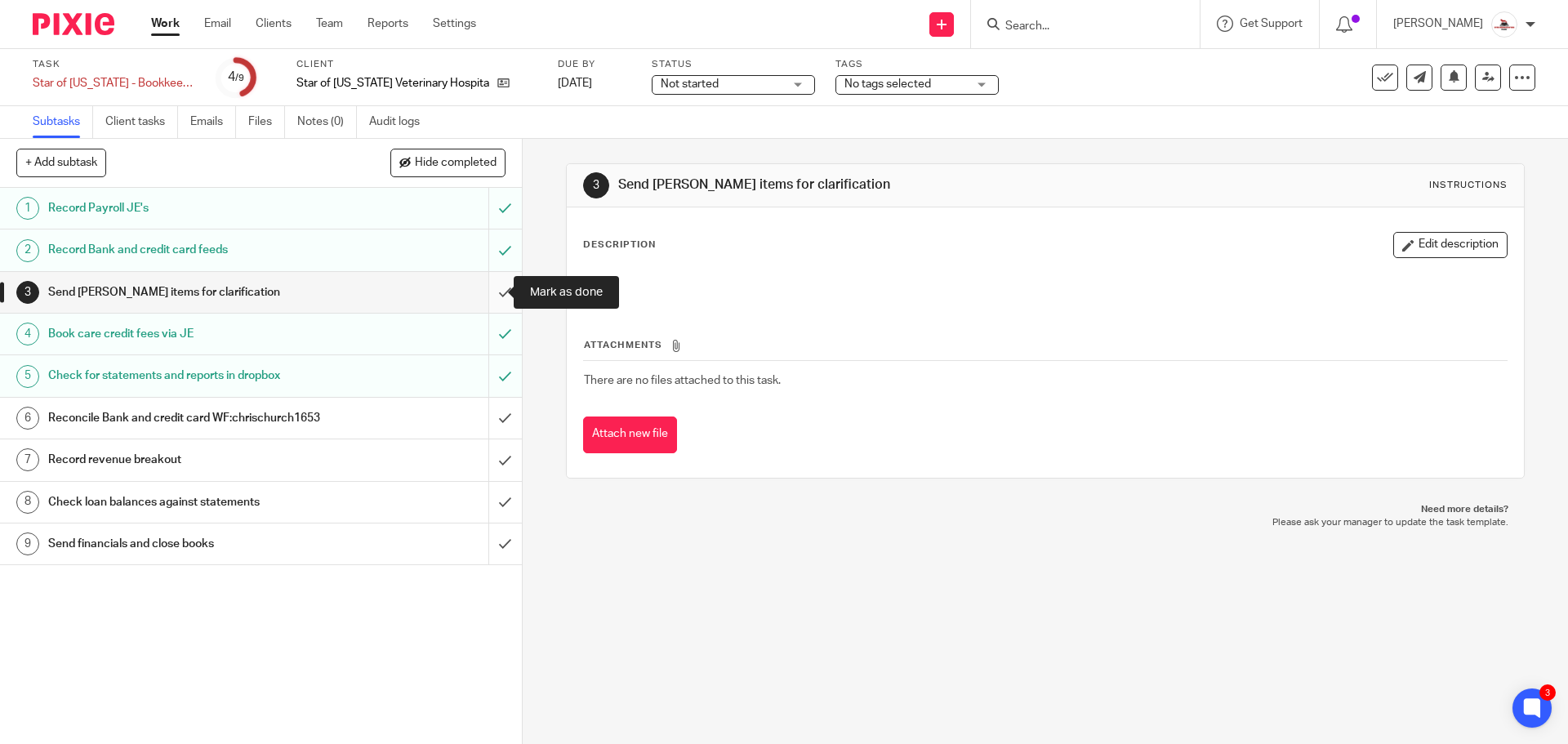
click at [490, 291] on input "submit" at bounding box center [261, 292] width 522 height 41
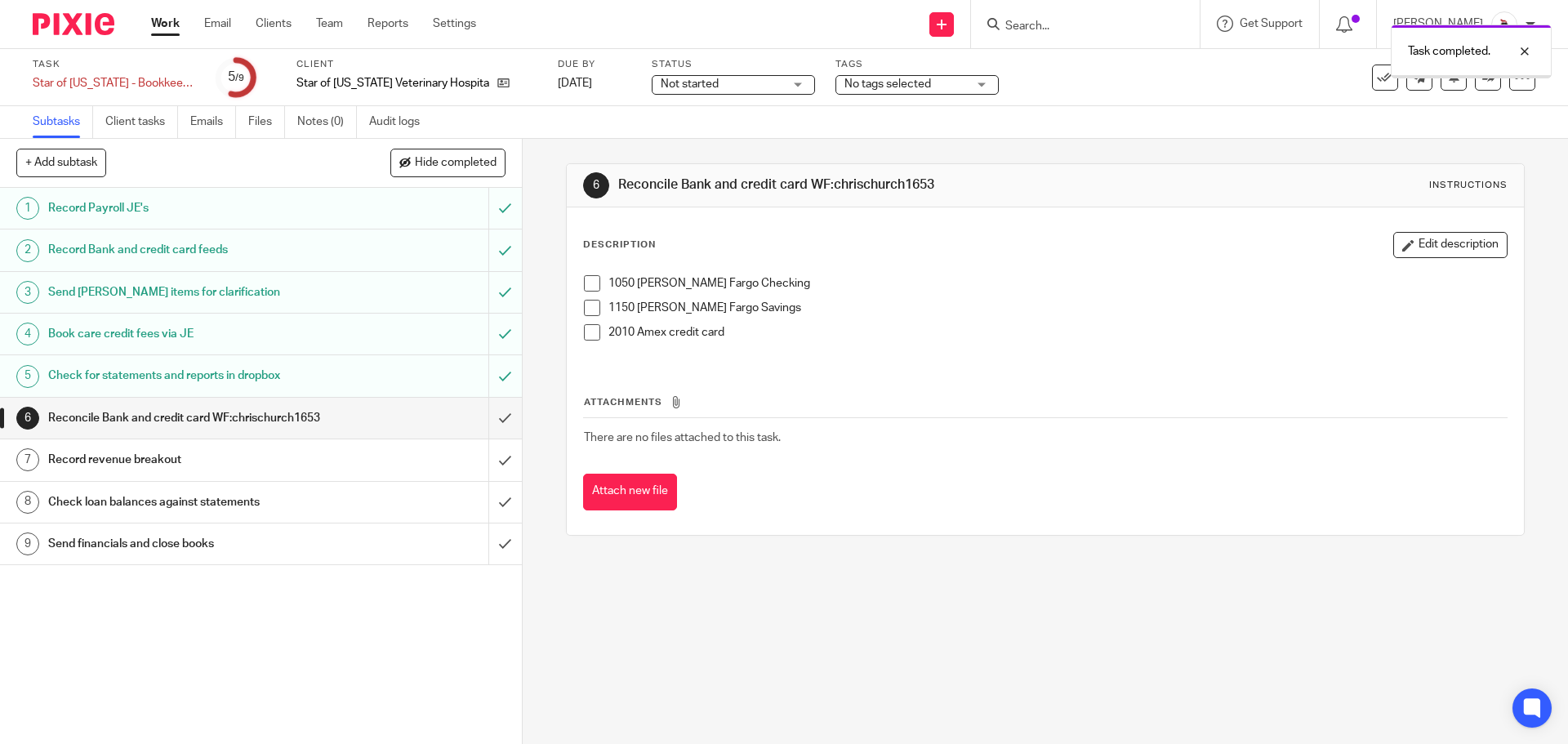
click at [287, 431] on h1 "Reconcile Bank and credit card WF:chrischurch1653" at bounding box center [190, 417] width 283 height 24
click at [586, 279] on span at bounding box center [592, 283] width 17 height 17
click at [587, 308] on span at bounding box center [592, 308] width 17 height 17
click at [589, 328] on span at bounding box center [592, 333] width 17 height 17
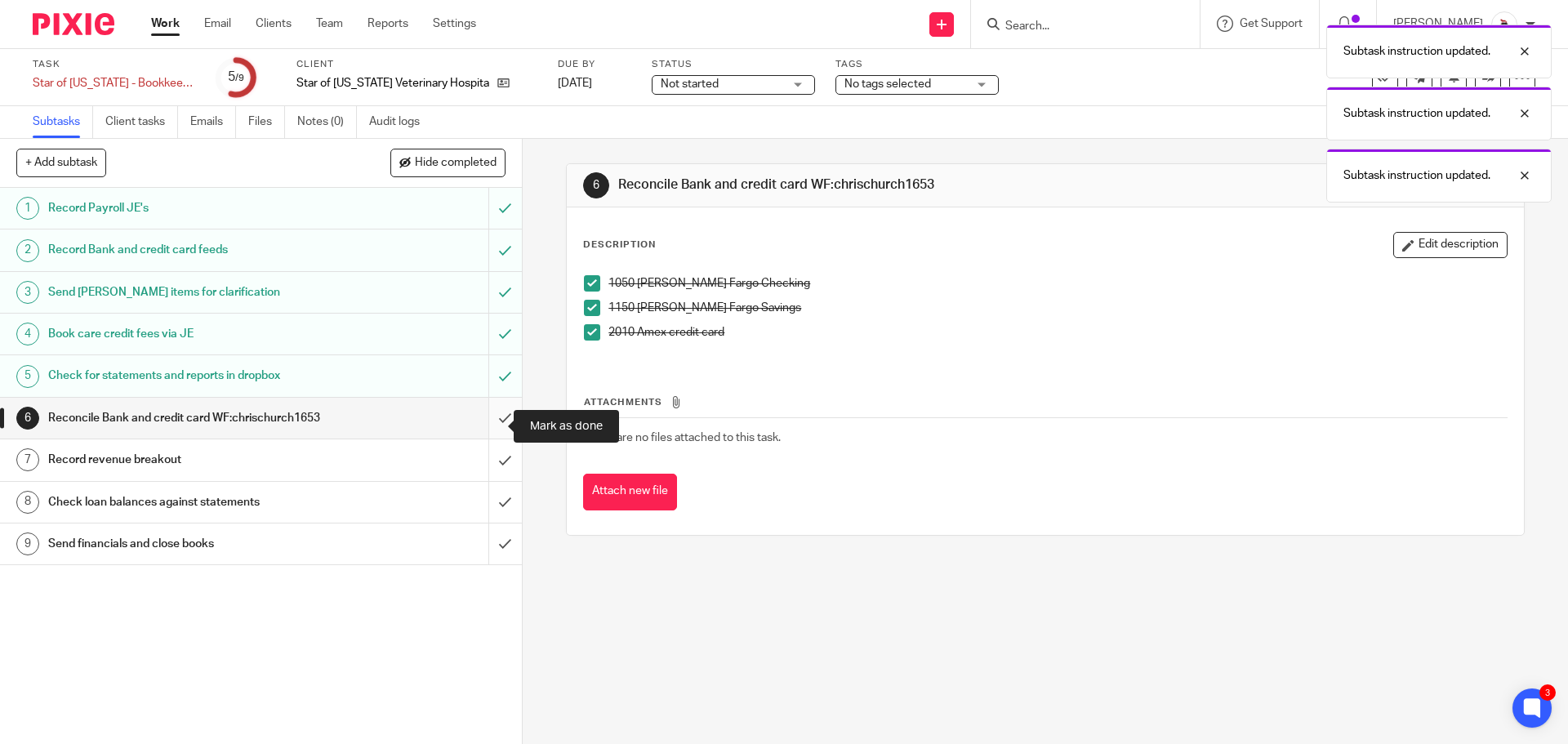
click at [496, 431] on input "submit" at bounding box center [261, 417] width 522 height 41
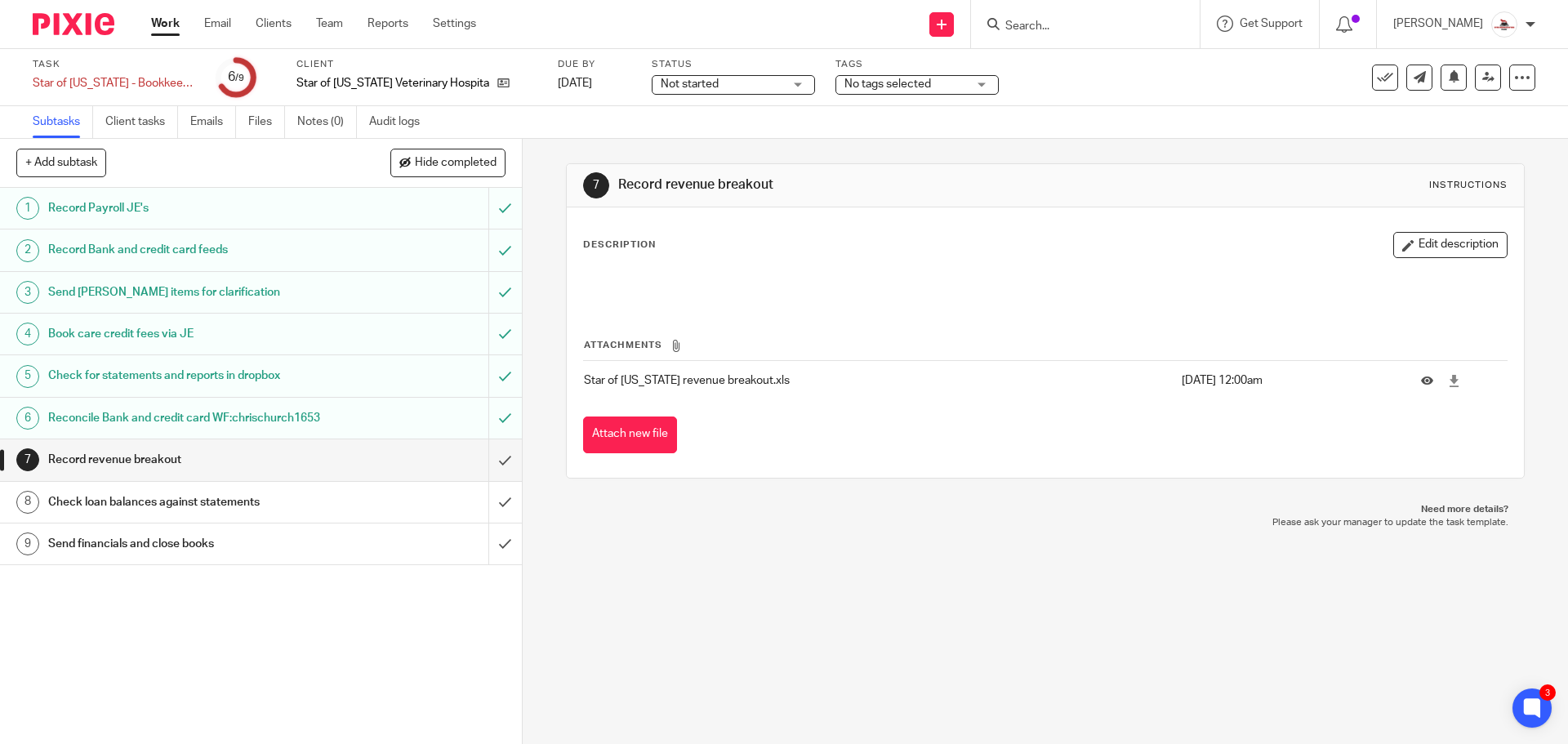
click at [141, 515] on h1 "Check loan balances against statements" at bounding box center [190, 501] width 283 height 24
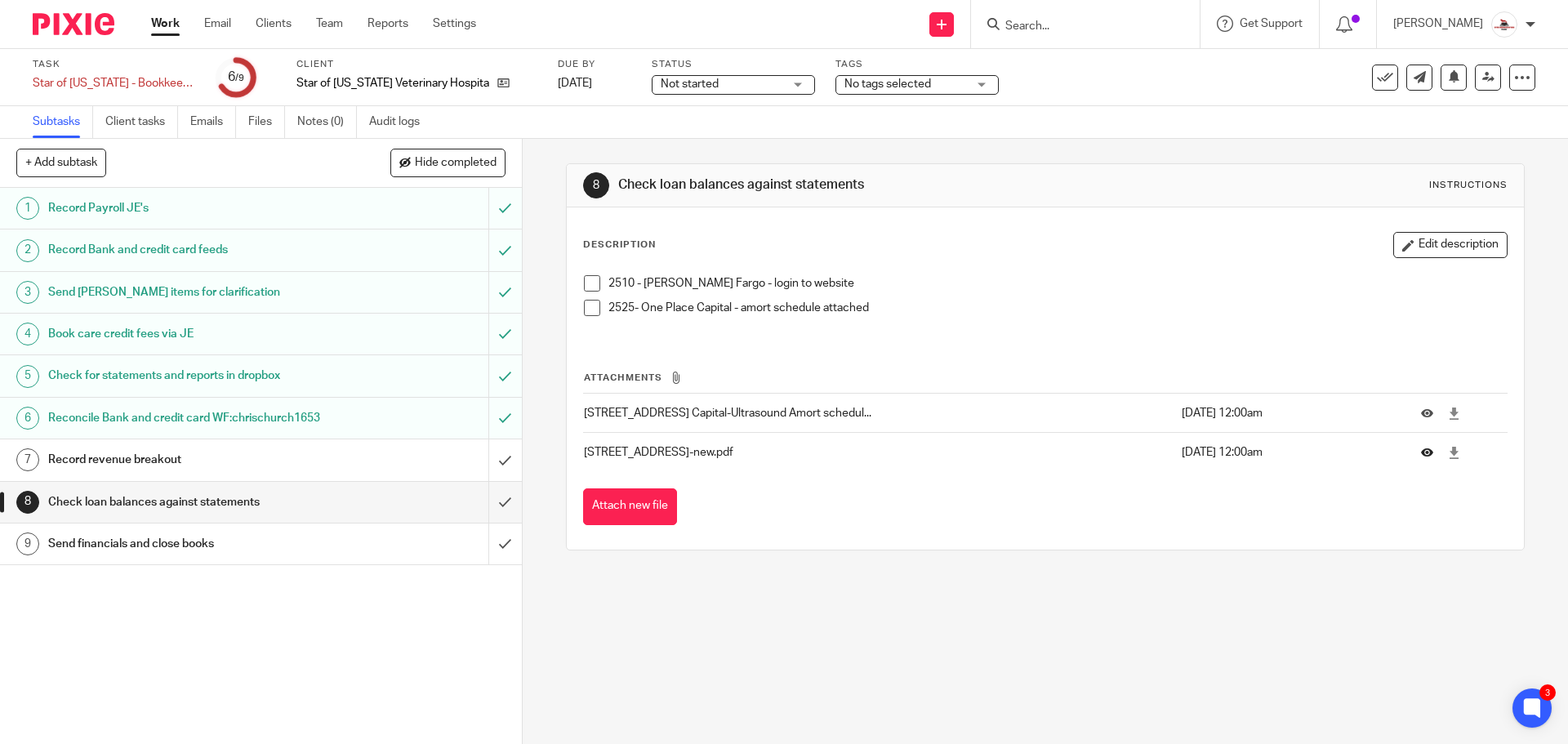
click at [1421, 449] on button at bounding box center [1432, 452] width 24 height 12
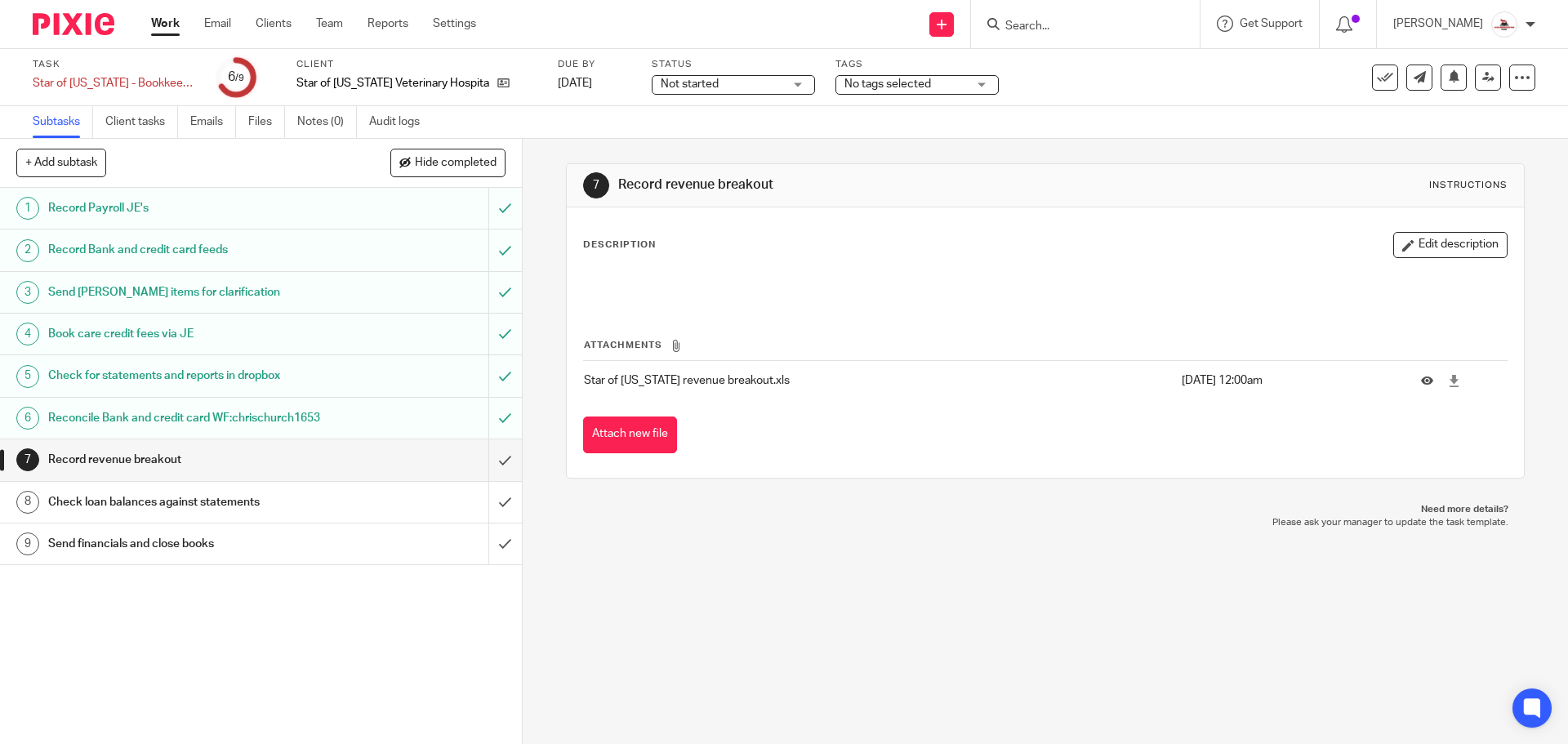
click at [354, 515] on div "Check loan balances against statements" at bounding box center [260, 501] width 424 height 24
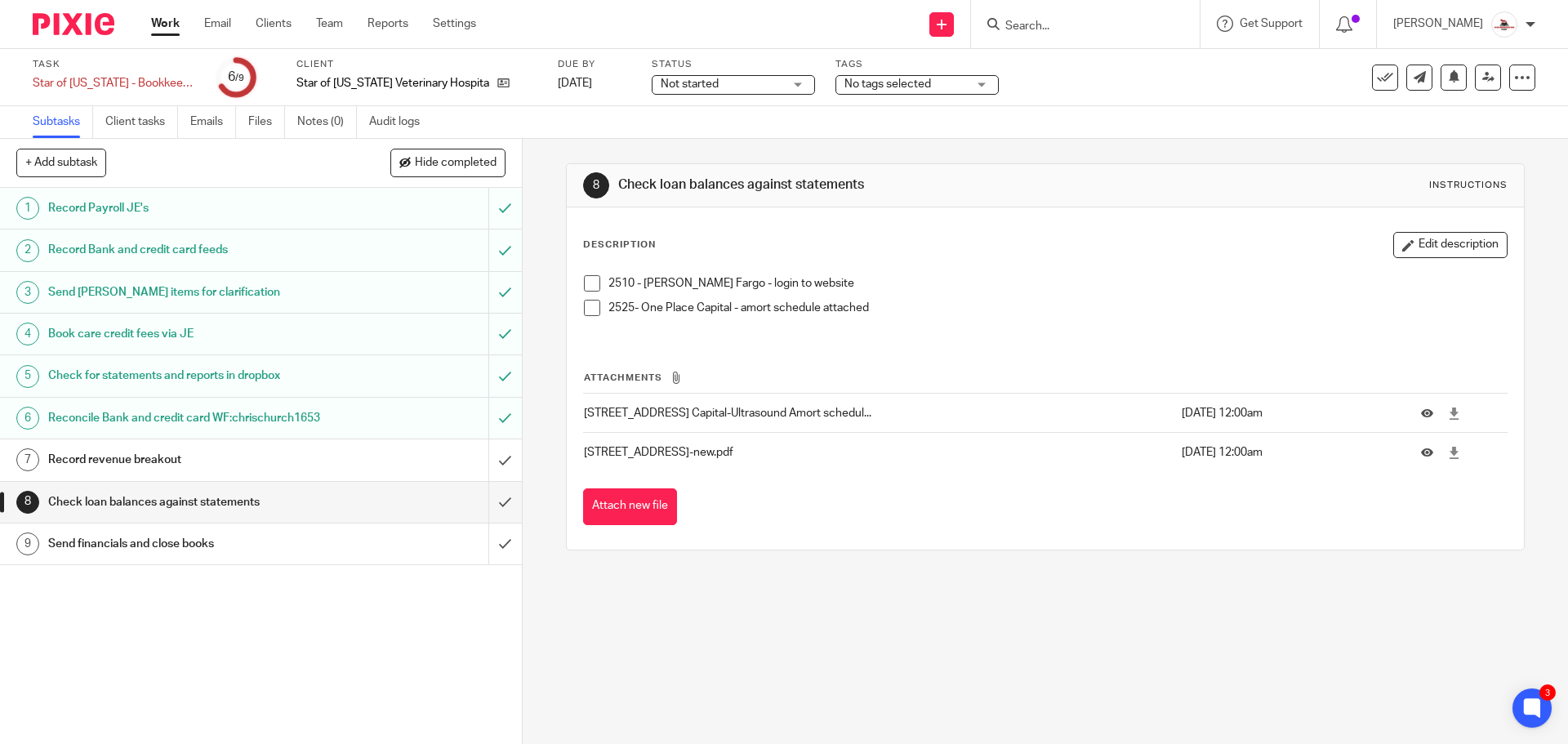
click at [585, 318] on li "2525- One Place Capital - amort schedule attached" at bounding box center [1044, 312] width 922 height 24
click at [585, 313] on span at bounding box center [592, 308] width 17 height 17
click at [589, 281] on span at bounding box center [592, 283] width 17 height 17
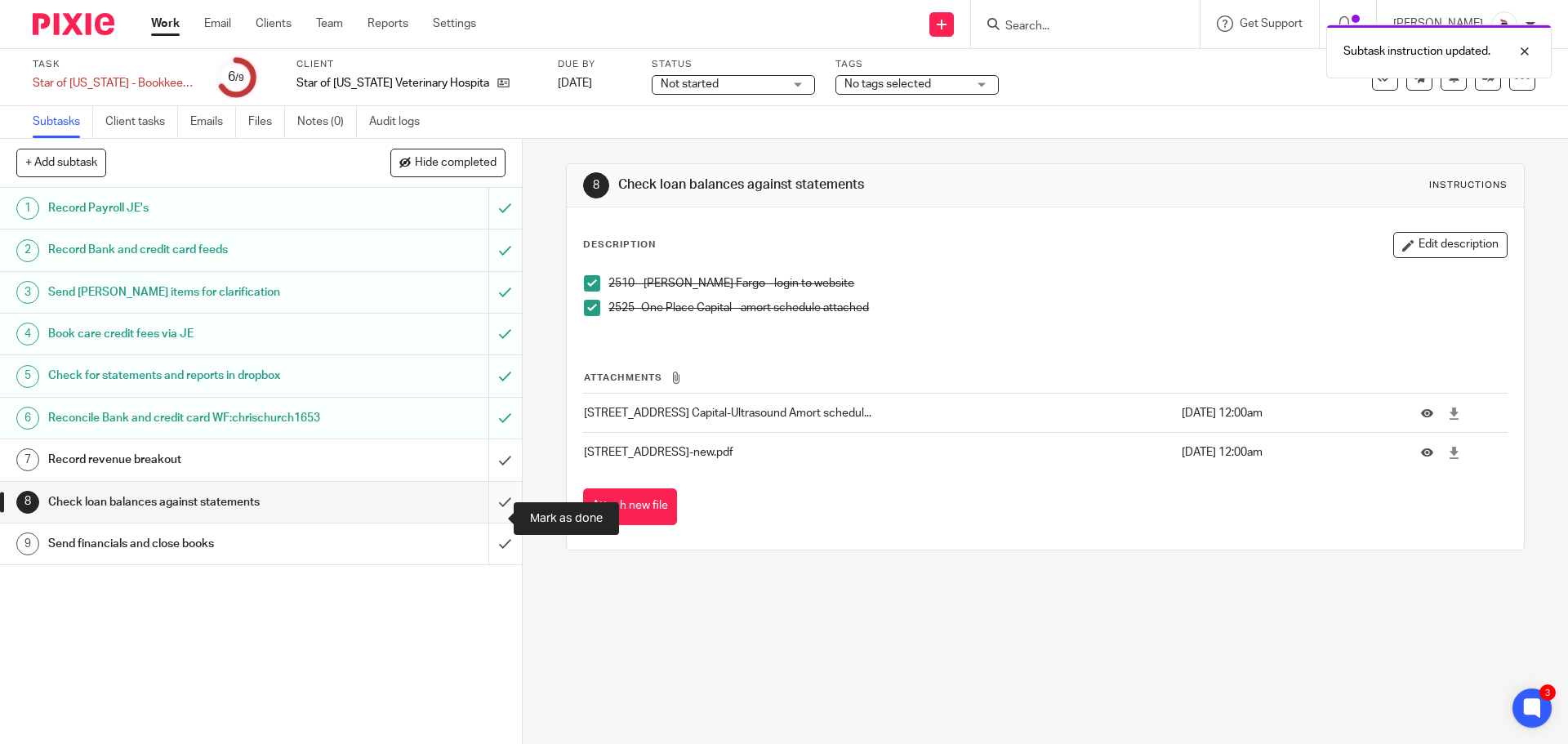
click at [493, 519] on input "submit" at bounding box center [261, 502] width 522 height 41
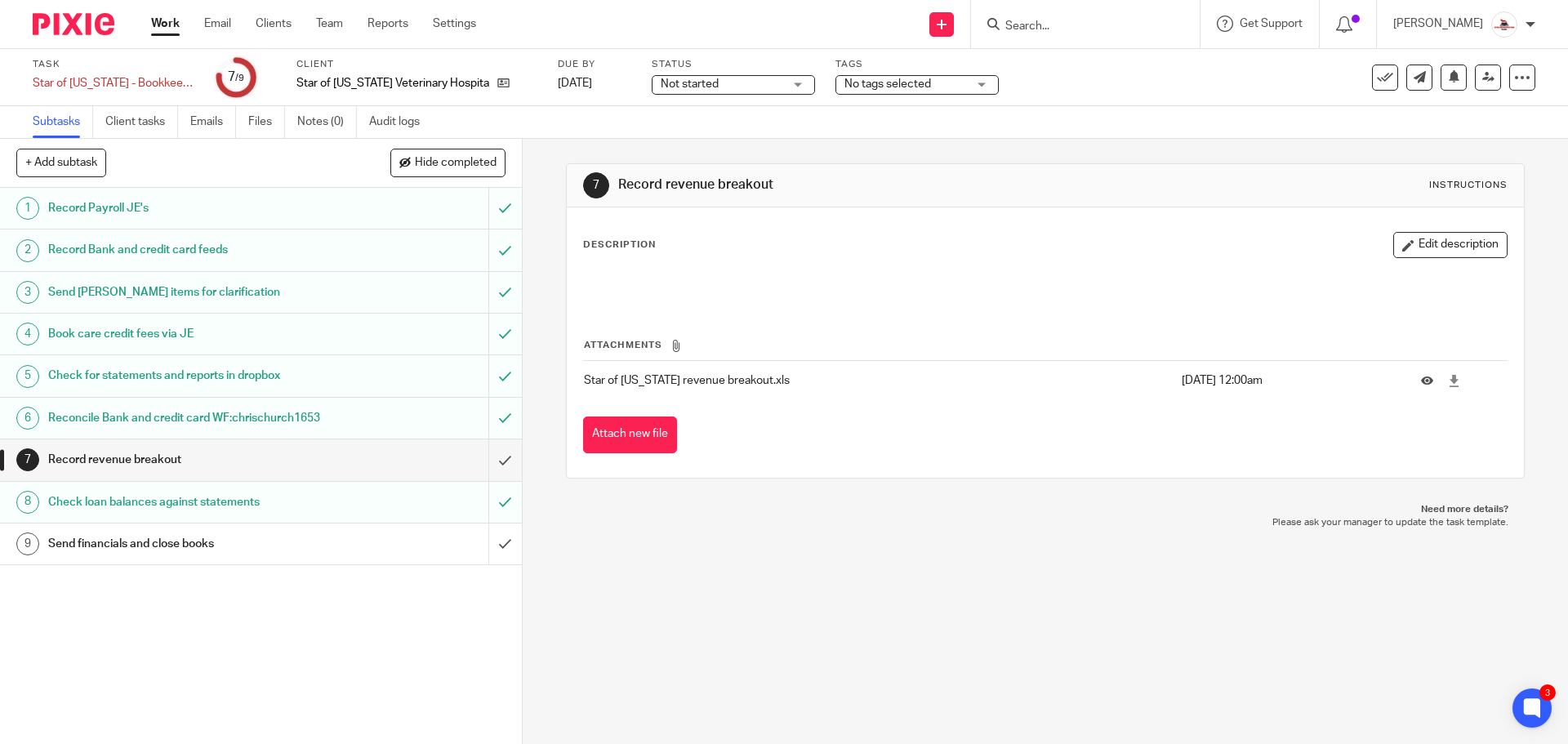
click at [228, 335] on h1 "Book care credit fees via JE" at bounding box center [190, 333] width 283 height 24
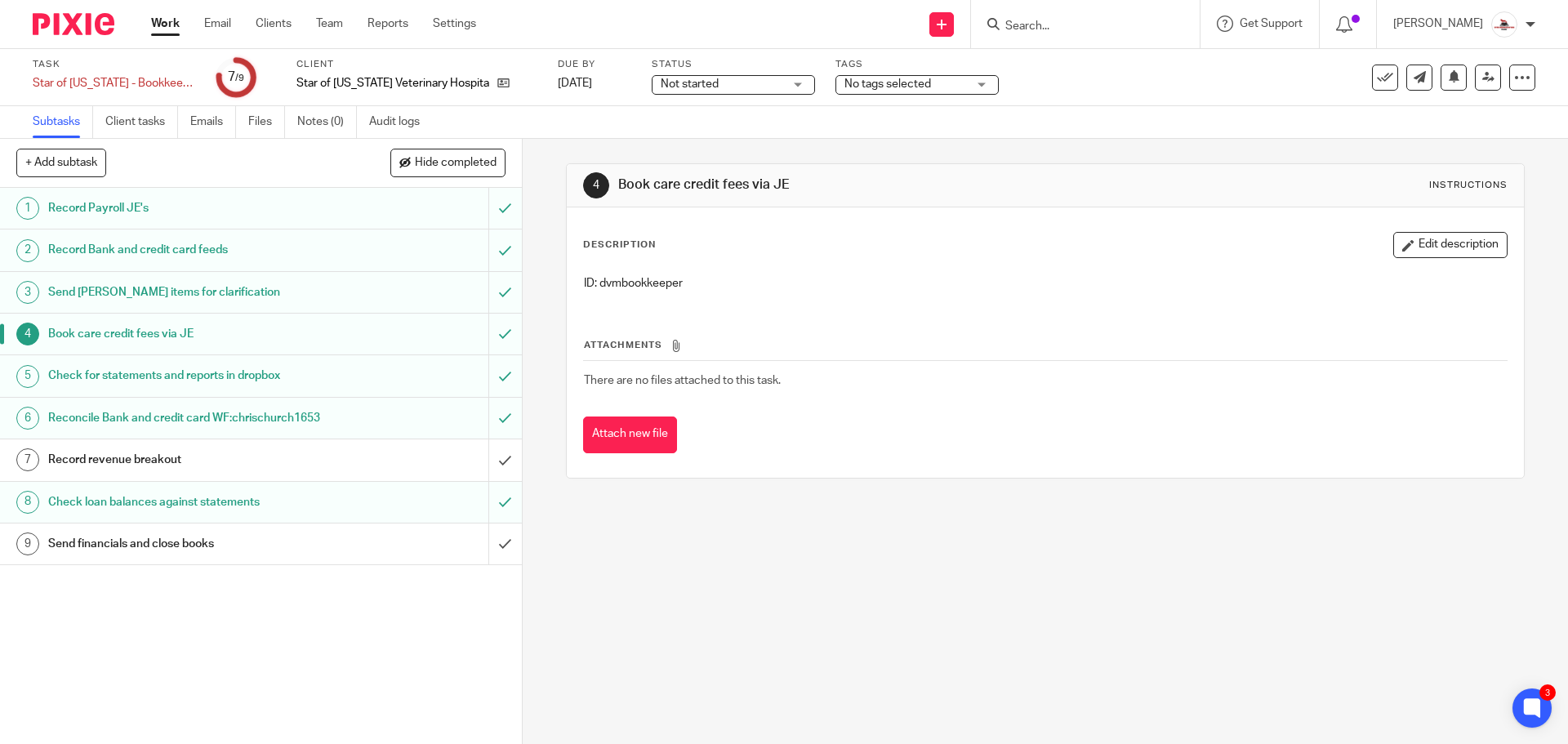
click at [338, 334] on div "Book care credit fees via JE" at bounding box center [260, 333] width 424 height 24
click at [481, 475] on input "submit" at bounding box center [261, 460] width 522 height 41
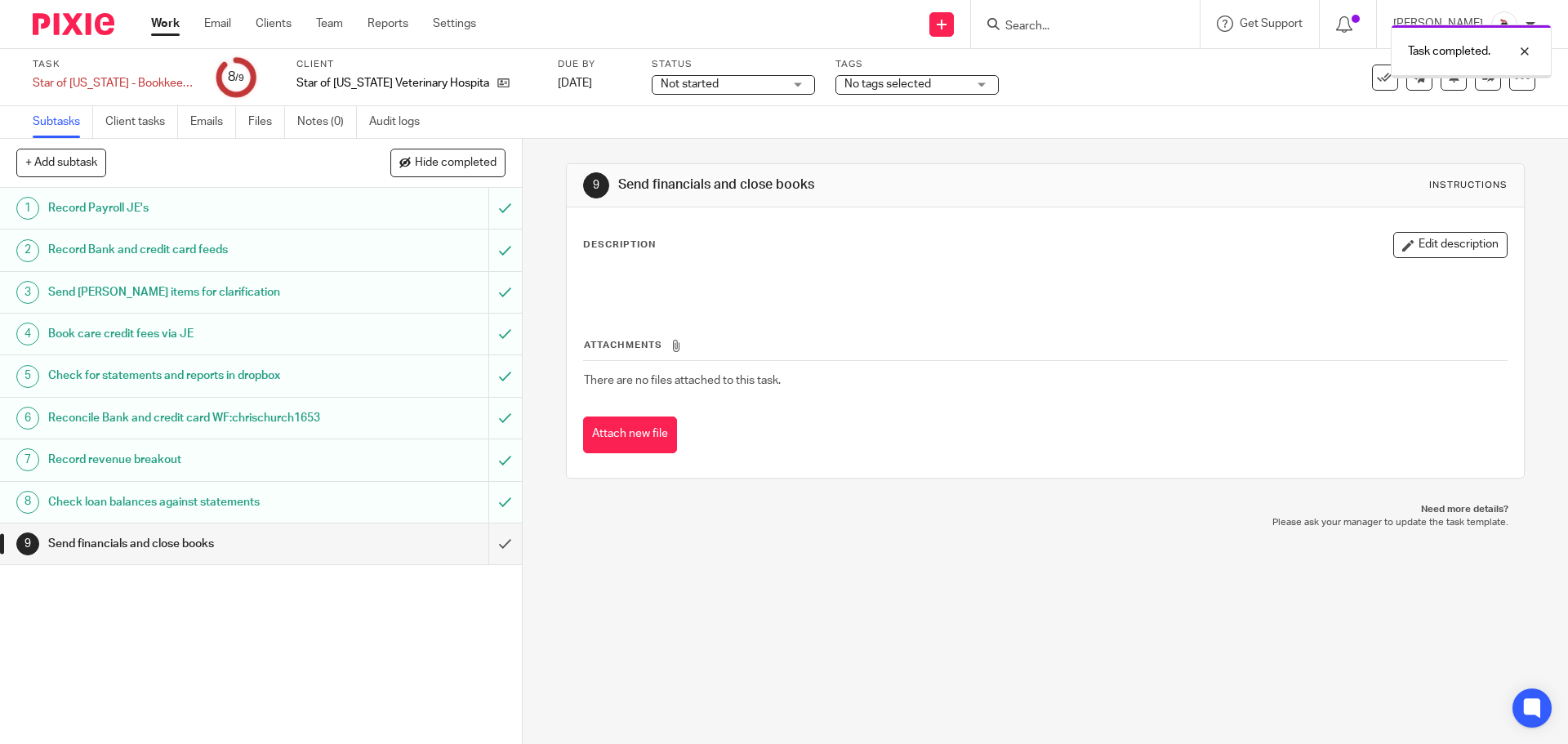
click at [169, 24] on link "Work" at bounding box center [165, 24] width 28 height 17
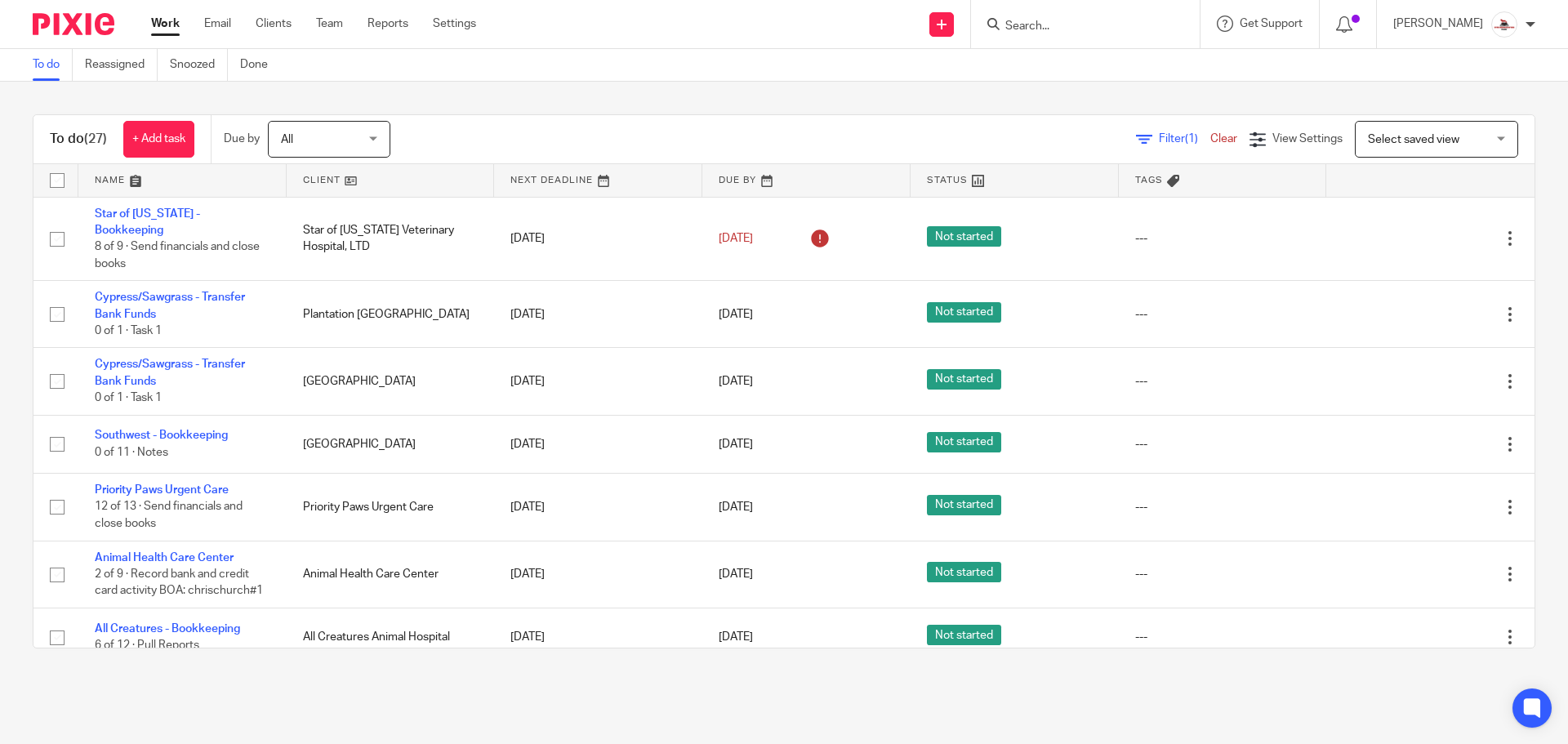
click at [318, 185] on link at bounding box center [391, 180] width 209 height 32
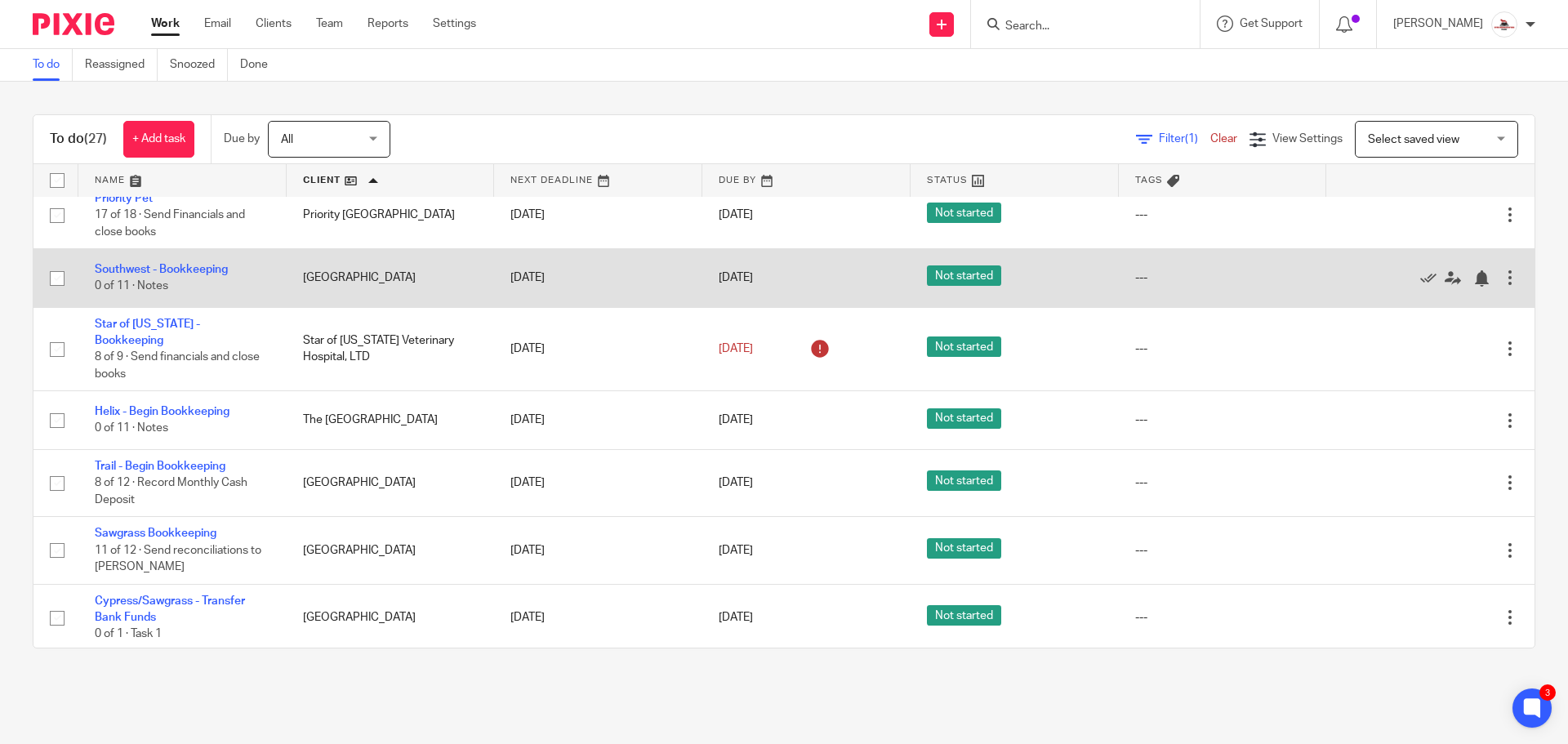
scroll to position [1414, 0]
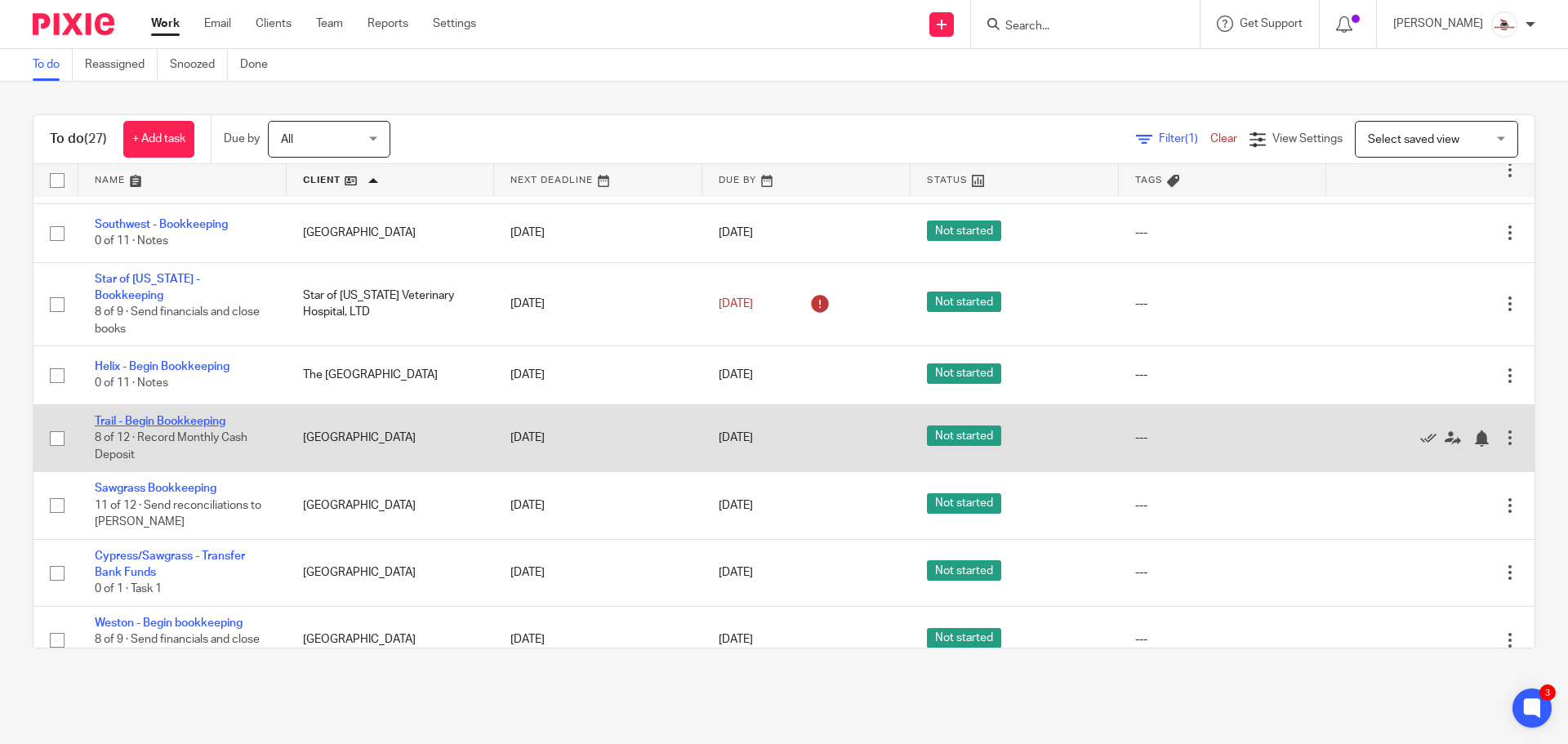
click at [187, 416] on link "Trail - Begin Bookkeeping" at bounding box center [160, 421] width 131 height 12
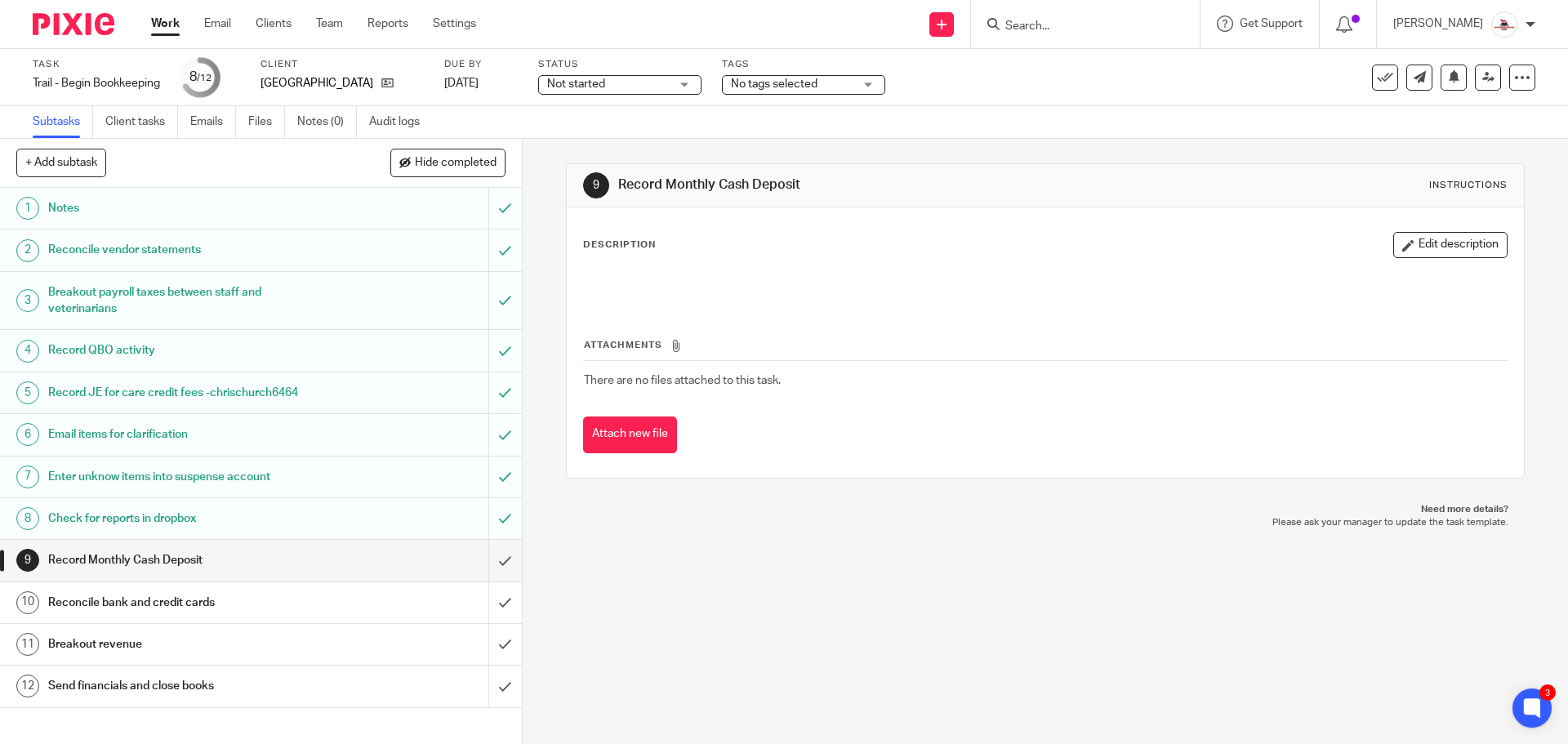
click at [313, 599] on h1 "Reconcile bank and credit cards" at bounding box center [190, 602] width 283 height 24
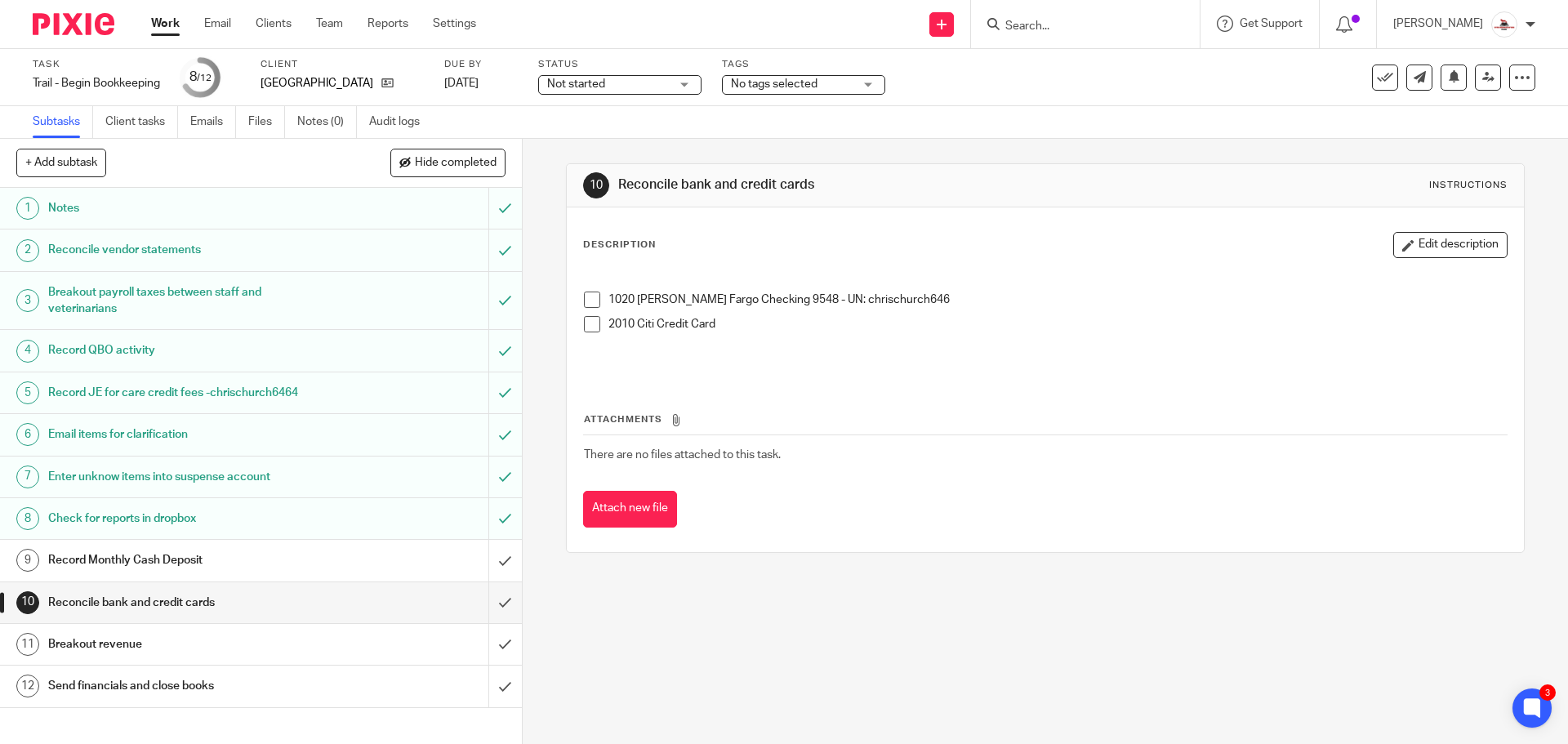
click at [579, 302] on div "1020 [PERSON_NAME] Fargo Checking 9548 - UN: chrischurch646 2010 Citi Credit Ca…" at bounding box center [1045, 323] width 939 height 111
click at [584, 296] on span at bounding box center [592, 300] width 17 height 17
